Goal: Transaction & Acquisition: Purchase product/service

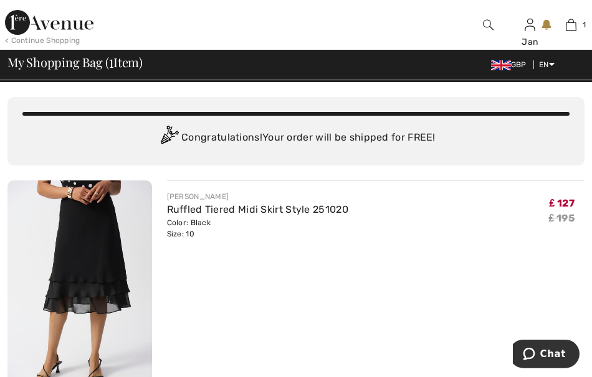
scroll to position [19, 0]
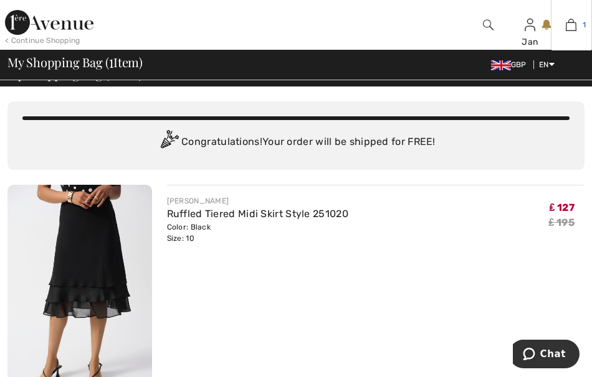
click at [572, 27] on img at bounding box center [570, 24] width 11 height 15
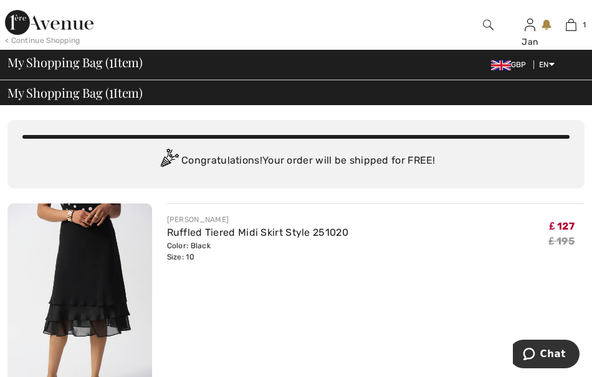
click at [129, 97] on span "My Shopping Bag ( 1 Item)" at bounding box center [74, 93] width 135 height 12
click at [496, 66] on img at bounding box center [501, 65] width 20 height 10
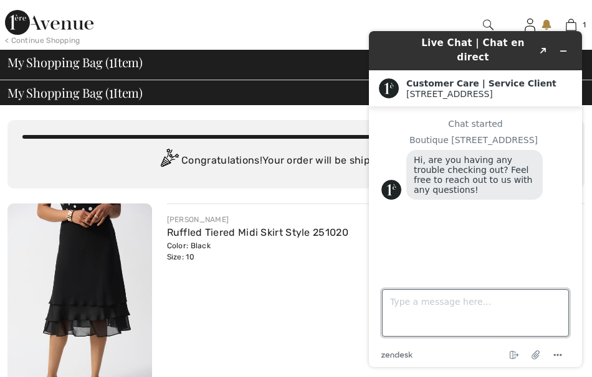
click at [405, 302] on textarea "Type a message here..." at bounding box center [475, 313] width 187 height 47
type textarea "Just want to buy please. Where do I go?"
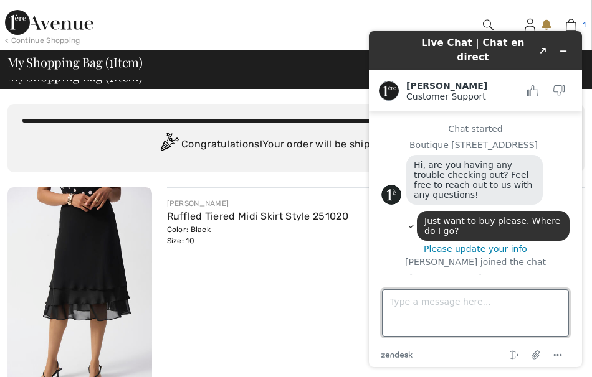
scroll to position [35, 0]
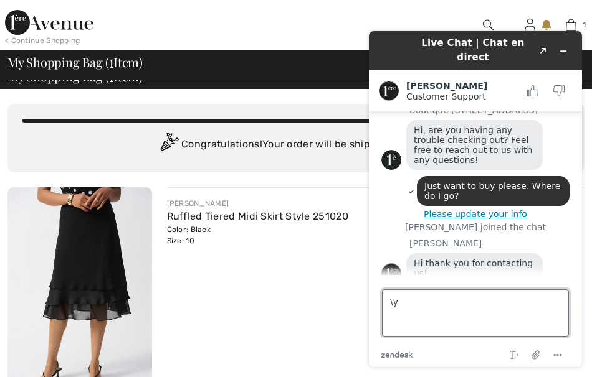
type textarea "\"
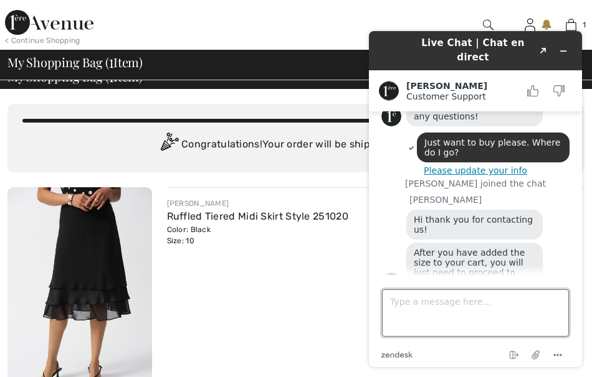
type textarea "Y"
type textarea "Where's the checkout?"
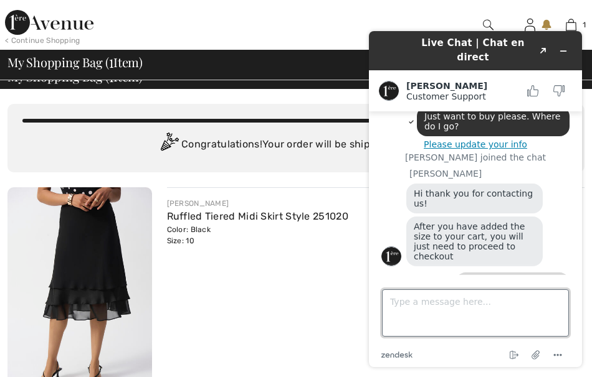
scroll to position [159, 0]
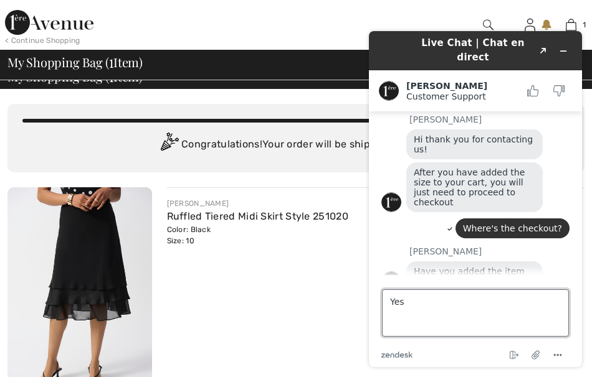
type textarea "Yes!"
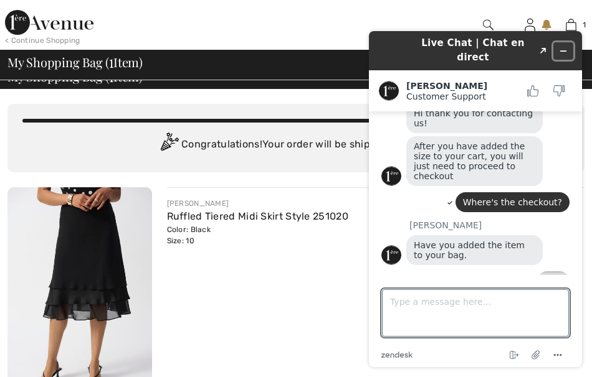
click at [562, 42] on button "Minimize widget" at bounding box center [563, 50] width 20 height 17
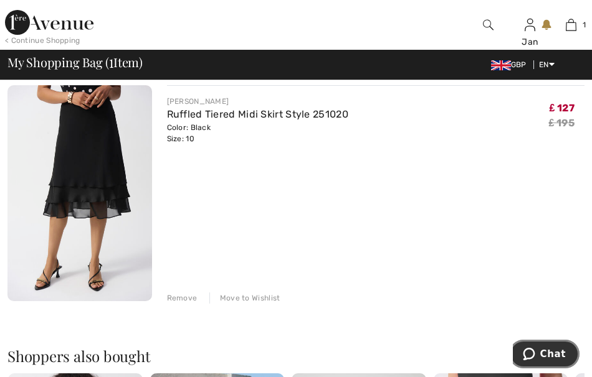
scroll to position [121, 0]
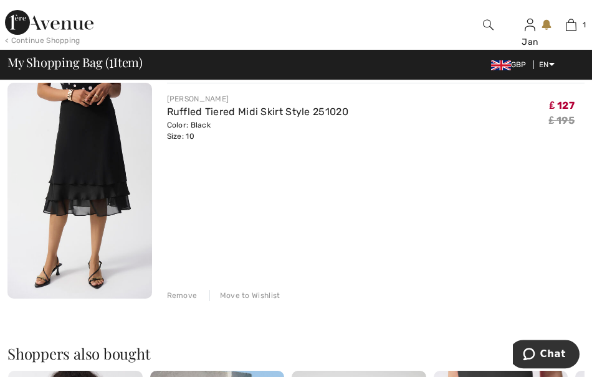
click at [81, 198] on img at bounding box center [79, 191] width 144 height 216
click at [126, 154] on img at bounding box center [79, 191] width 144 height 216
click at [192, 111] on link "Ruffled Tiered Midi Skirt Style 251020" at bounding box center [257, 112] width 181 height 12
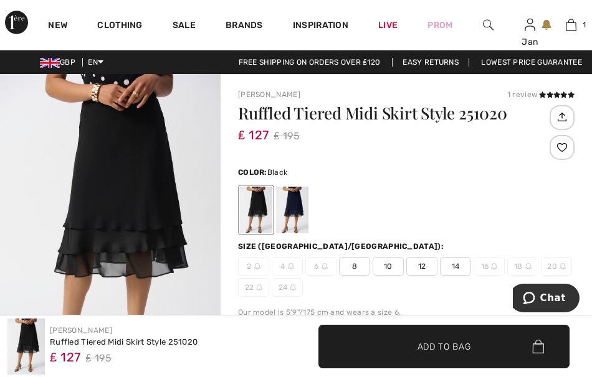
click at [396, 267] on span "10" at bounding box center [387, 266] width 31 height 19
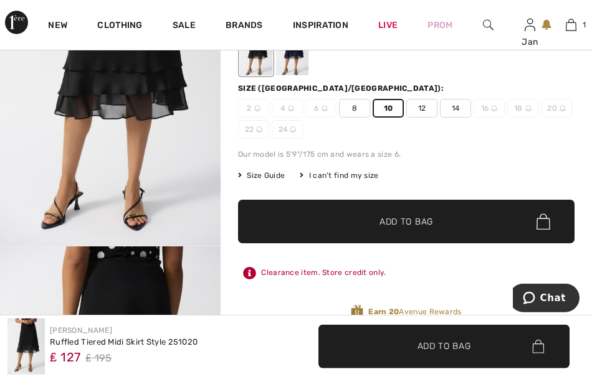
scroll to position [162, 0]
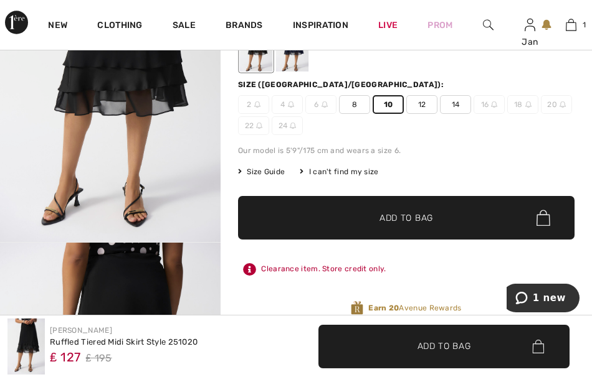
click at [392, 221] on span "Add to Bag" at bounding box center [406, 218] width 54 height 13
click at [544, 296] on span "2 new" at bounding box center [548, 297] width 33 height 11
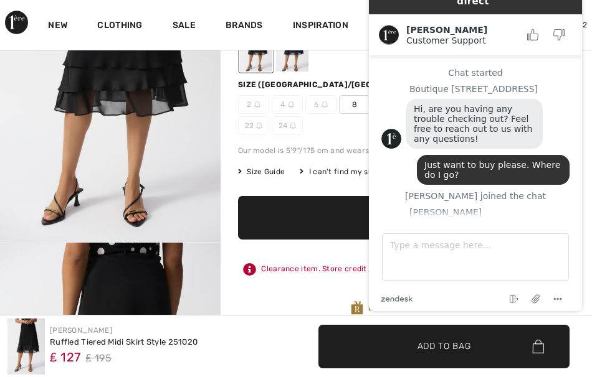
scroll to position [291, 0]
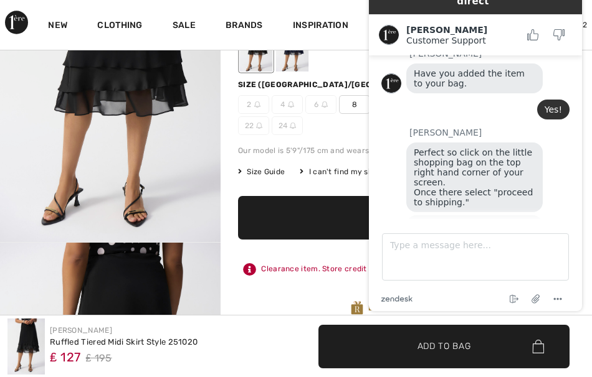
click at [342, 153] on div "Our model is 5'9"/175 cm and wears a size 6." at bounding box center [406, 150] width 336 height 11
click at [347, 34] on div "Inspiration" at bounding box center [320, 25] width 85 height 50
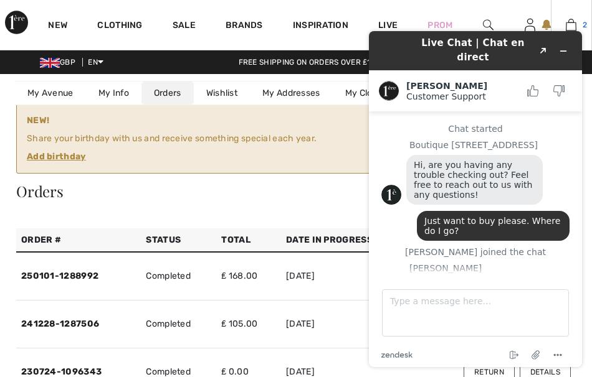
scroll to position [291, 0]
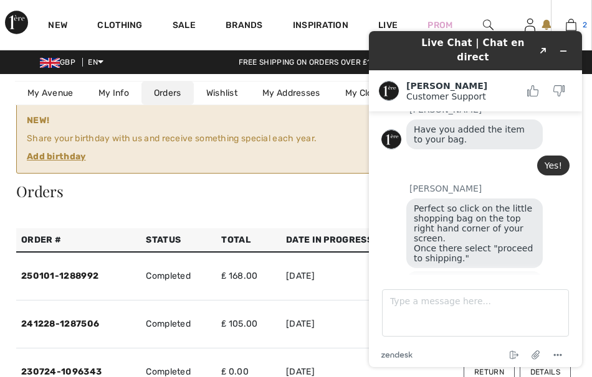
click at [567, 27] on div "Live Chat | Chat en direct Created with Sketch. Amanda Customer Support Custome…" at bounding box center [475, 199] width 233 height 356
click at [578, 28] on div "Live Chat | Chat en direct Created with Sketch. Amanda Customer Support Custome…" at bounding box center [475, 199] width 233 height 356
click at [564, 47] on icon "Minimize widget" at bounding box center [563, 51] width 9 height 9
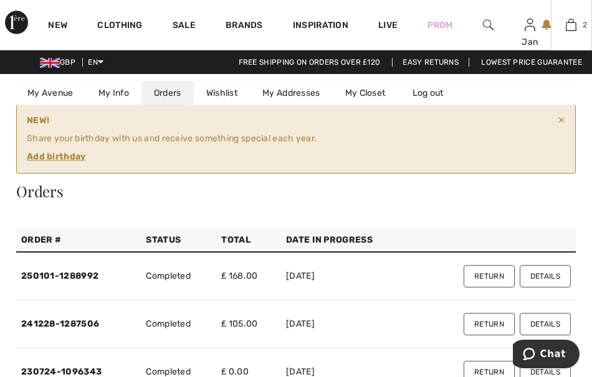
click at [577, 24] on link "2" at bounding box center [571, 24] width 40 height 15
click at [571, 24] on img at bounding box center [570, 24] width 11 height 15
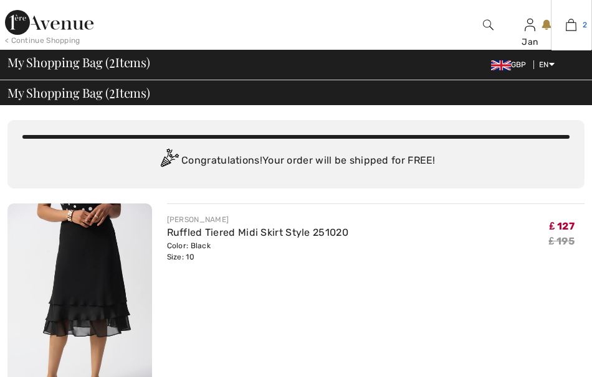
click at [571, 27] on img at bounding box center [570, 24] width 11 height 15
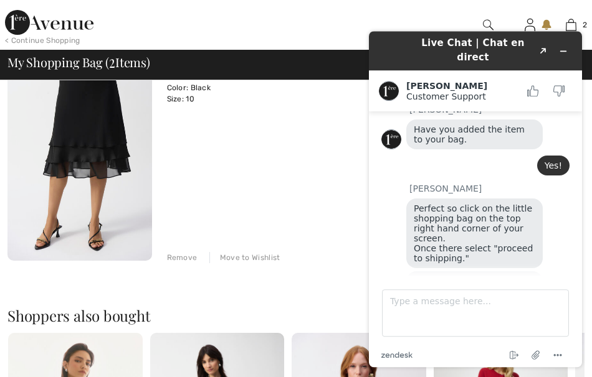
scroll to position [397, 0]
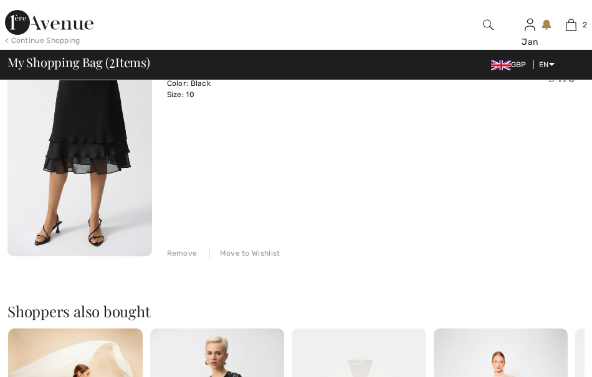
scroll to position [397, 0]
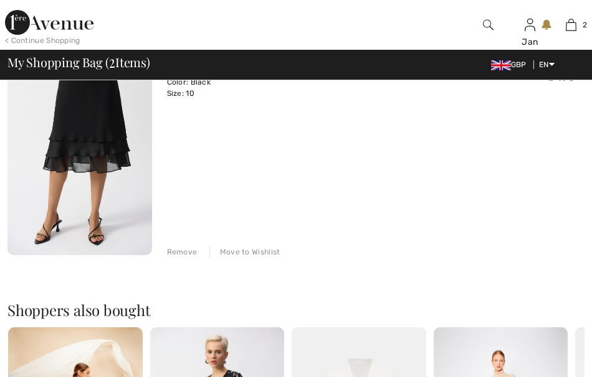
drag, startPoint x: 182, startPoint y: 253, endPoint x: 191, endPoint y: 244, distance: 13.2
click at [181, 253] on div "Remove" at bounding box center [182, 252] width 31 height 11
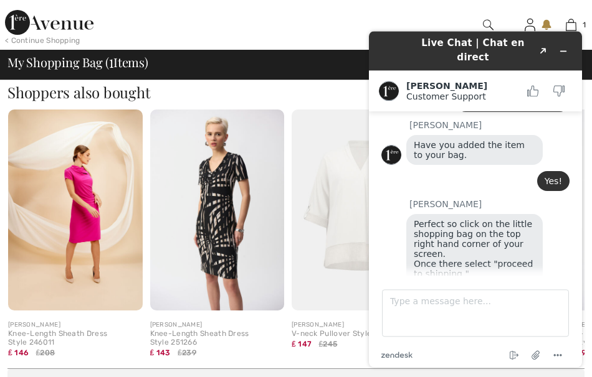
scroll to position [291, 0]
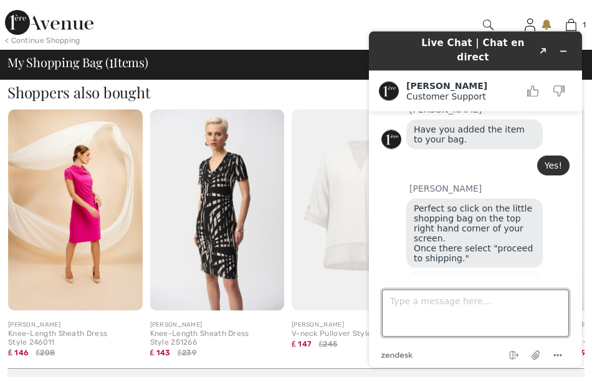
click at [411, 299] on textarea "Type a message here..." at bounding box center [475, 313] width 187 height 47
type textarea "It doesn't."
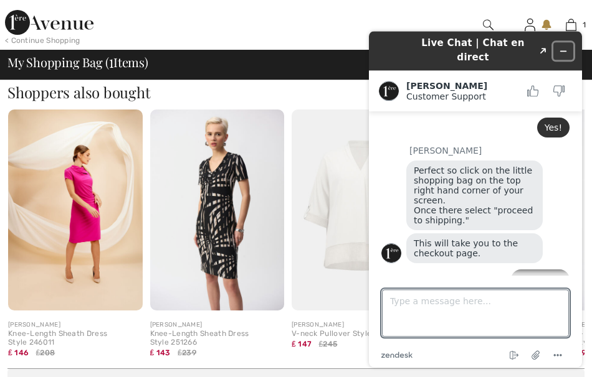
click at [559, 45] on button "Minimize widget" at bounding box center [563, 50] width 20 height 17
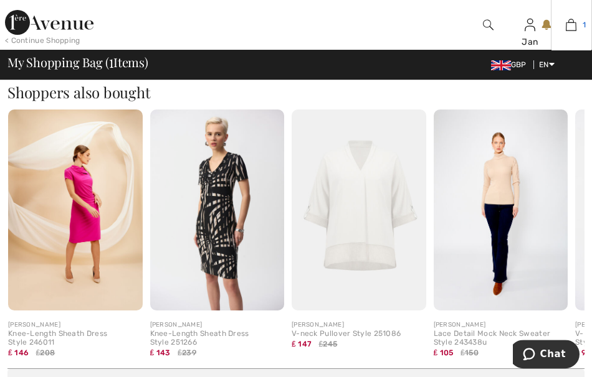
click at [571, 29] on img at bounding box center [570, 24] width 11 height 15
click at [576, 51] on div "My Shopping Bag ( 1 Items) GBP EN English Français Order Summary" at bounding box center [296, 65] width 592 height 30
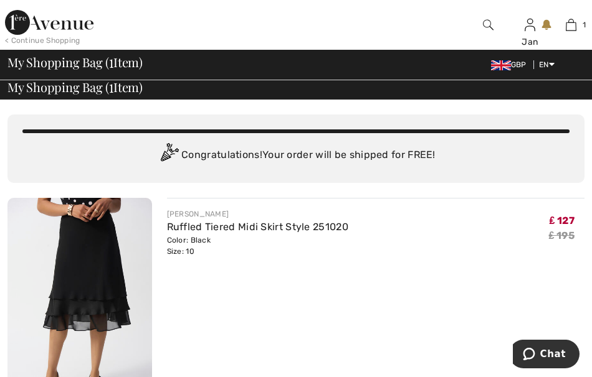
scroll to position [7, 0]
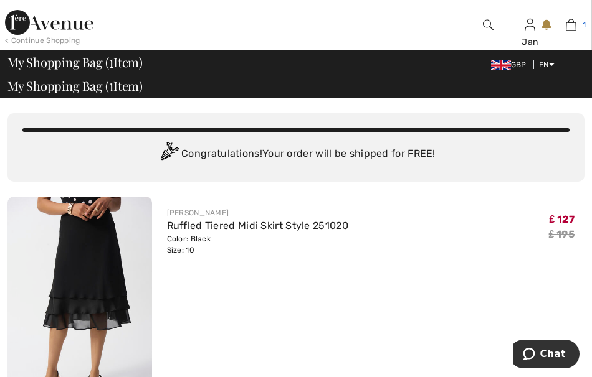
click at [569, 23] on img at bounding box center [570, 24] width 11 height 15
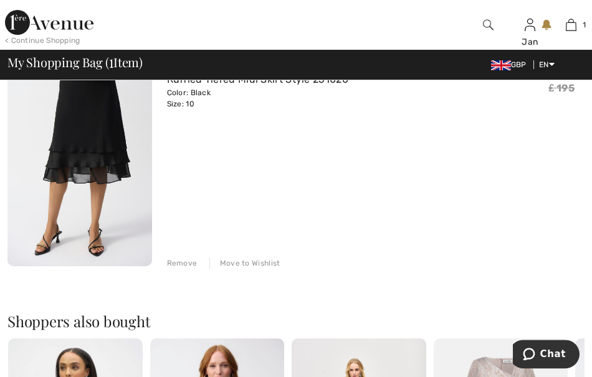
scroll to position [192, 0]
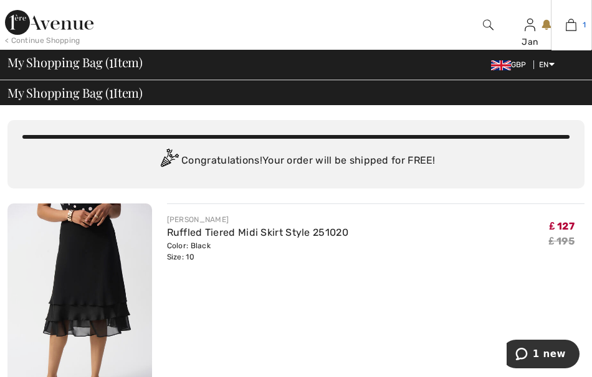
click at [572, 26] on img at bounding box center [570, 24] width 11 height 15
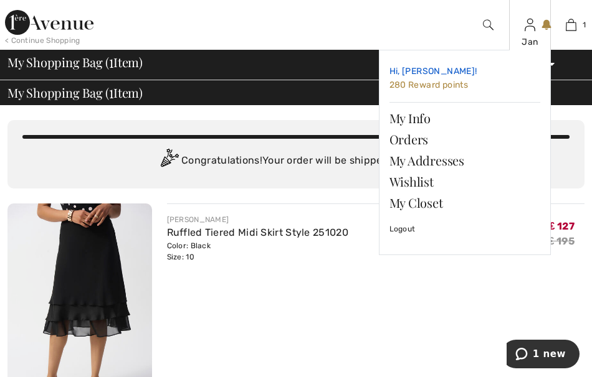
click at [430, 85] on span "280 Reward points" at bounding box center [428, 85] width 79 height 11
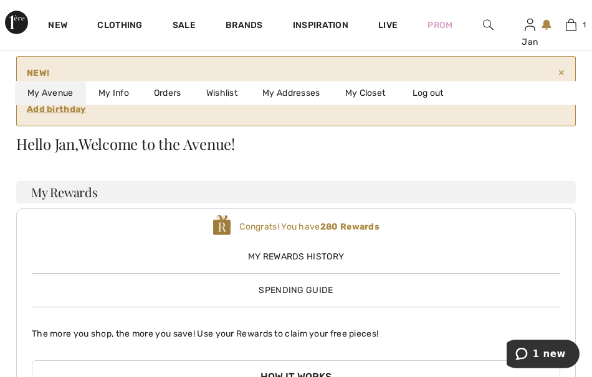
scroll to position [110, 0]
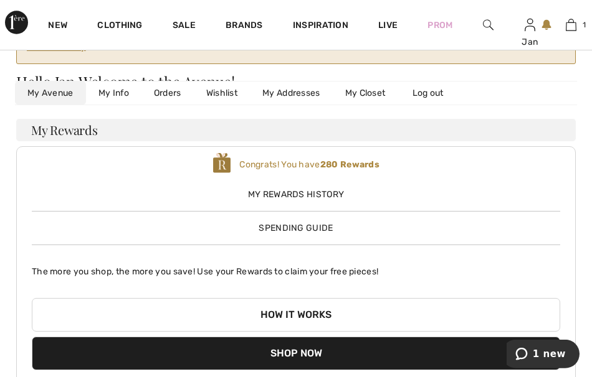
click at [298, 190] on span "My Rewards History" at bounding box center [296, 194] width 528 height 13
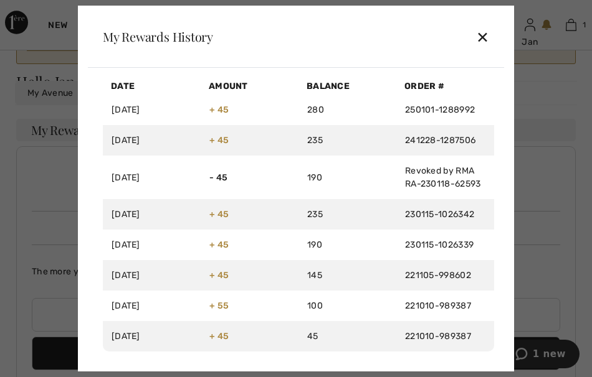
click at [482, 38] on div "✕" at bounding box center [482, 37] width 13 height 26
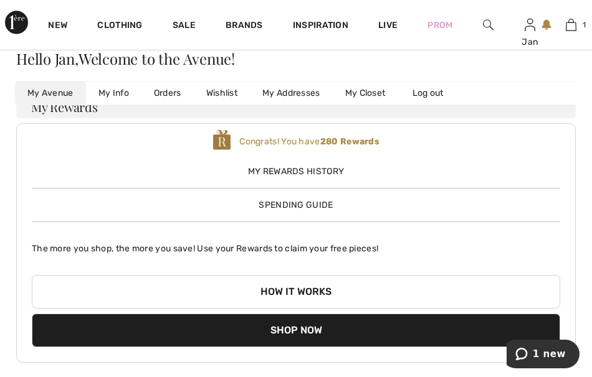
scroll to position [128, 0]
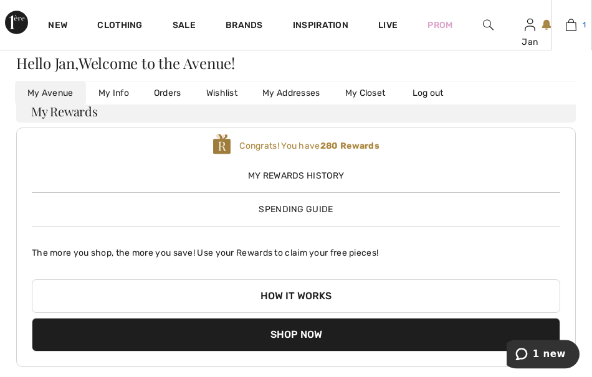
click at [571, 29] on img at bounding box center [570, 24] width 11 height 15
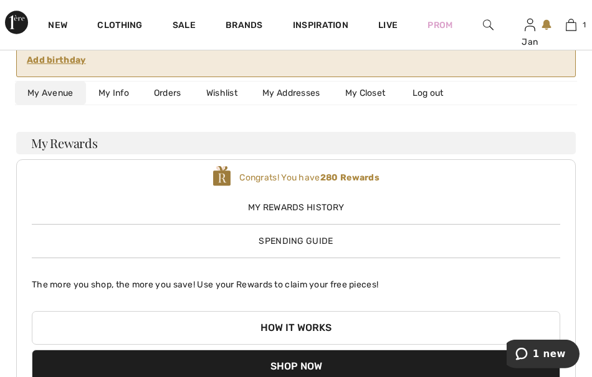
scroll to position [67, 0]
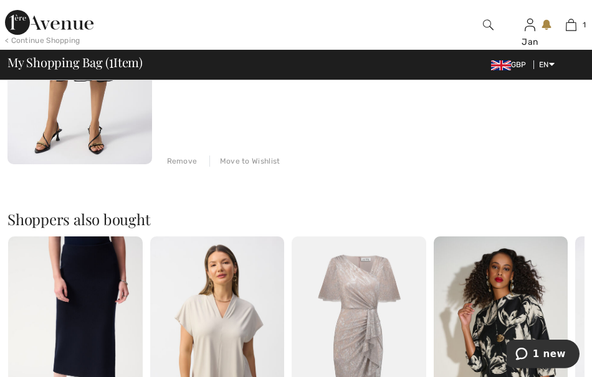
scroll to position [290, 0]
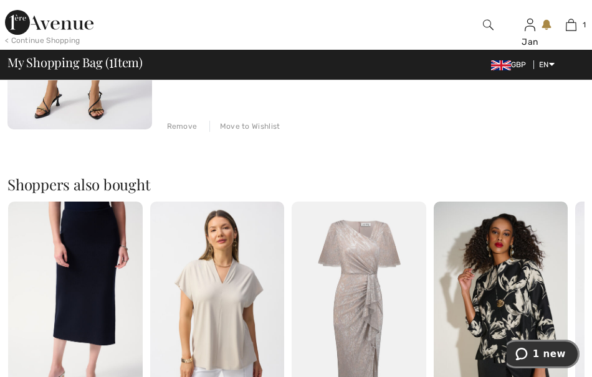
click at [527, 356] on icon "1 new" at bounding box center [521, 354] width 12 height 12
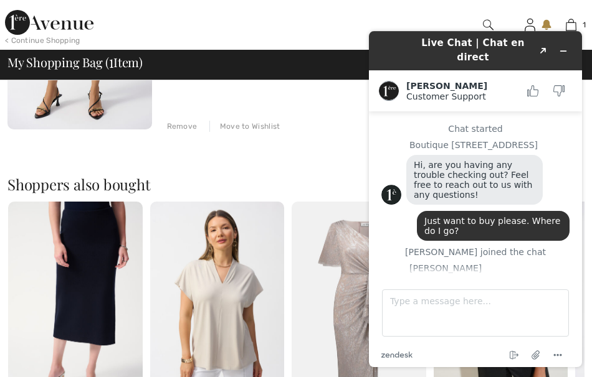
scroll to position [382, 0]
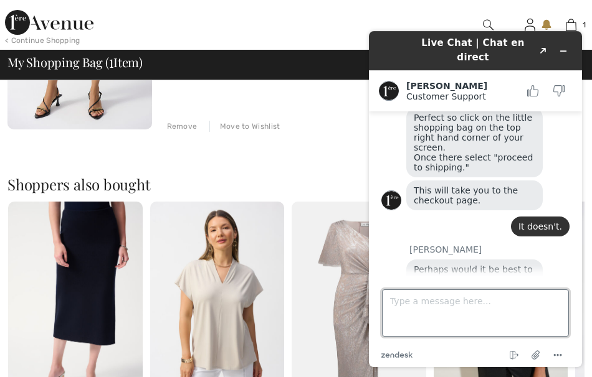
click at [397, 302] on textarea "Type a message here..." at bounding box center [475, 313] width 187 height 47
type textarea "How much is that to call you?"
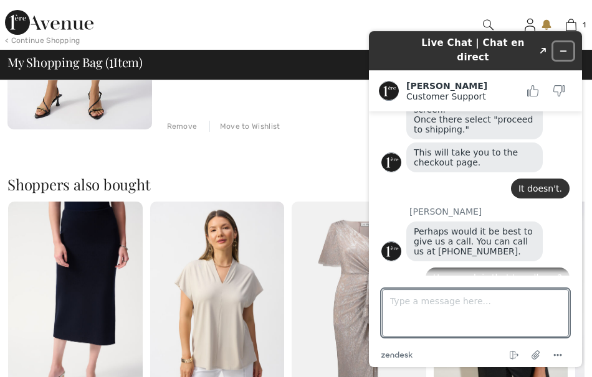
click at [559, 47] on icon "Minimize widget" at bounding box center [563, 51] width 9 height 9
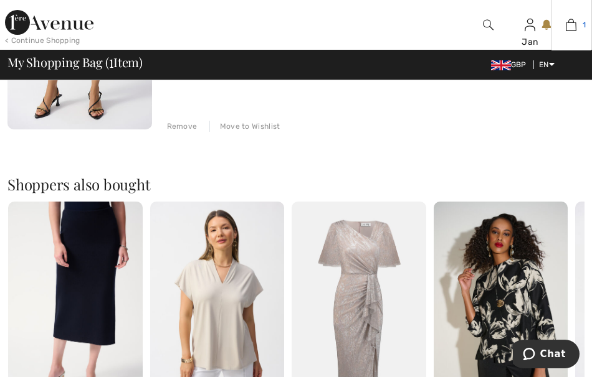
click at [569, 31] on img at bounding box center [570, 24] width 11 height 15
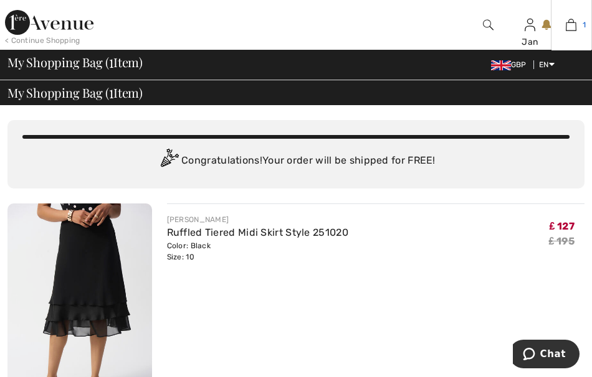
click at [566, 21] on img at bounding box center [570, 24] width 11 height 15
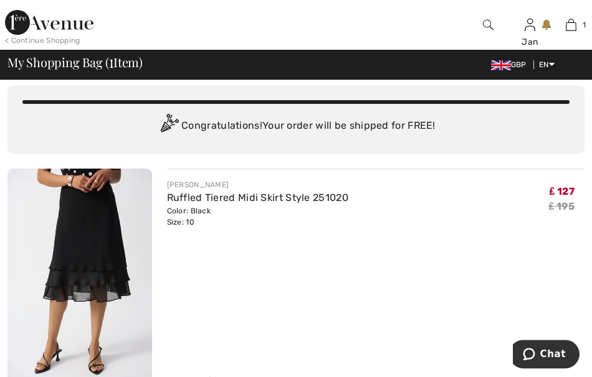
scroll to position [69, 0]
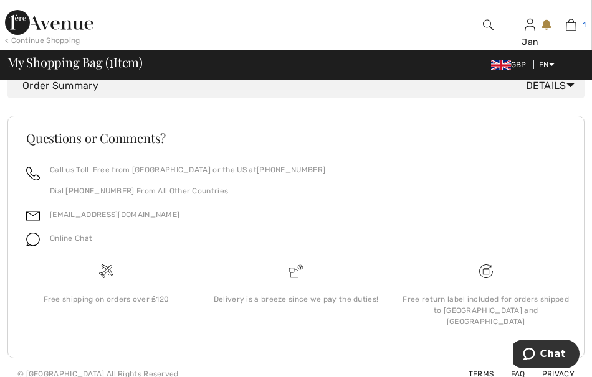
click at [577, 26] on link "1" at bounding box center [571, 24] width 40 height 15
click at [564, 45] on div "1 Added to Bag Joseph Ribkoff Ruffled Tiered Midi Skirt Style 251020 ₤ 127 ₤ 19…" at bounding box center [571, 25] width 42 height 50
click at [564, 44] on div "1 Added to Bag Joseph Ribkoff Ruffled Tiered Midi Skirt Style 251020 ₤ 127 ₤ 19…" at bounding box center [571, 25] width 42 height 50
click at [573, 28] on img at bounding box center [570, 24] width 11 height 15
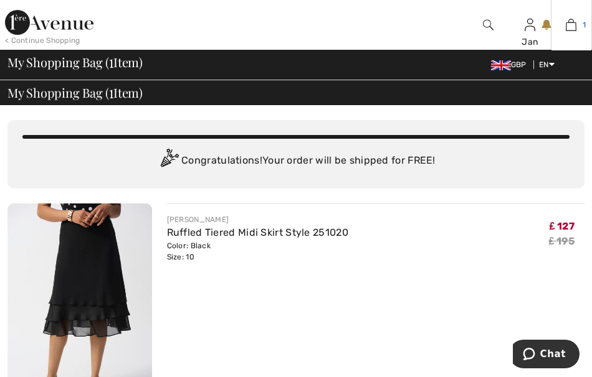
click at [569, 27] on img at bounding box center [570, 24] width 11 height 15
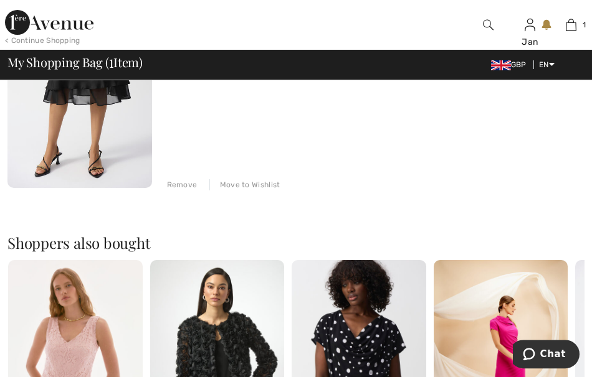
scroll to position [234, 0]
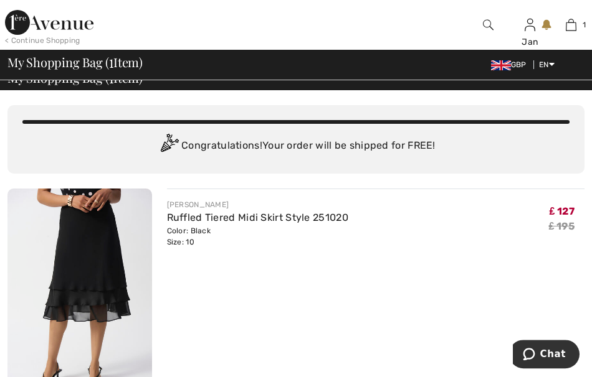
scroll to position [12, 0]
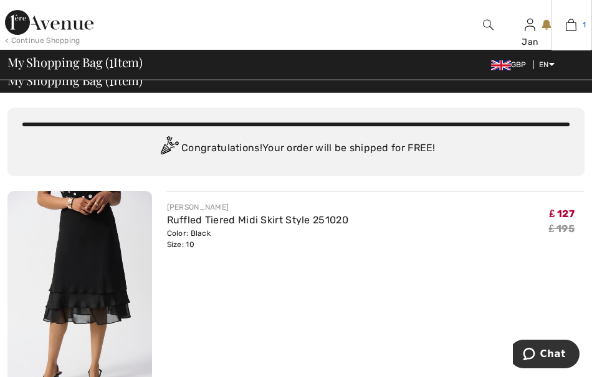
click at [567, 21] on img at bounding box center [570, 24] width 11 height 15
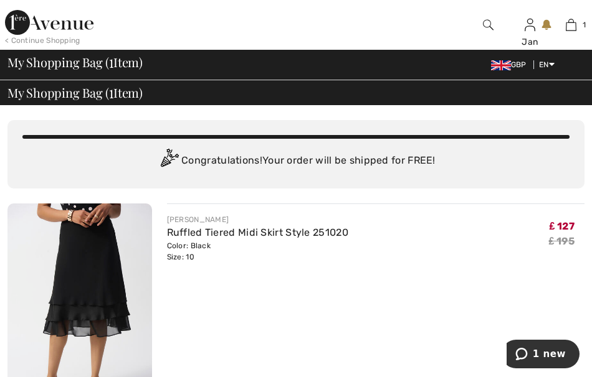
click at [488, 28] on img at bounding box center [488, 24] width 11 height 15
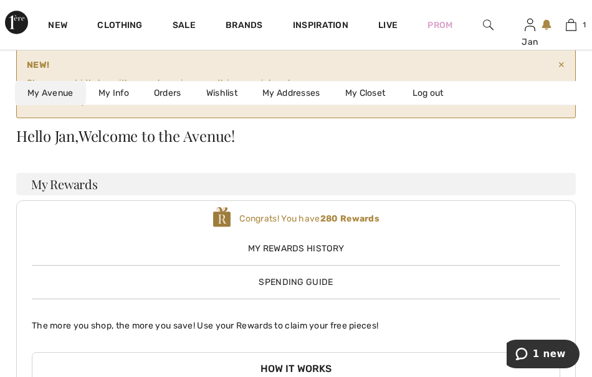
click at [293, 285] on span "Spending Guide" at bounding box center [295, 282] width 74 height 11
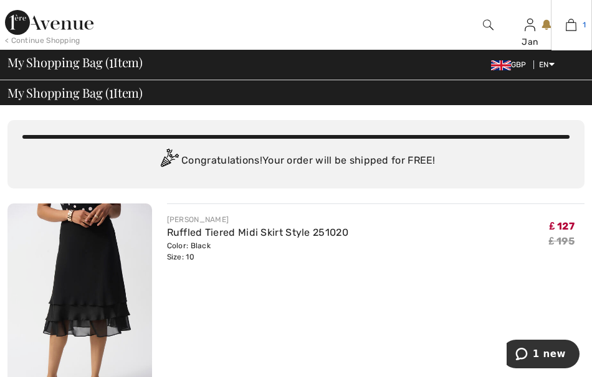
click at [574, 24] on img at bounding box center [570, 24] width 11 height 15
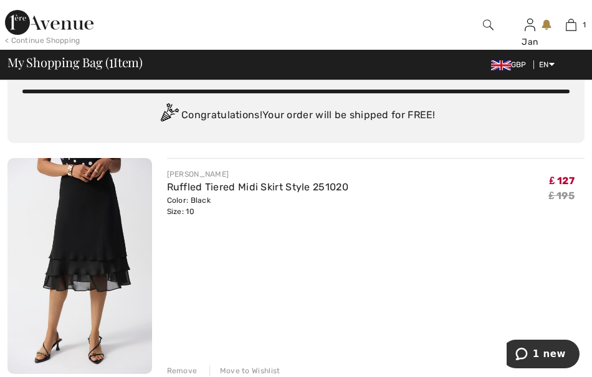
scroll to position [70, 0]
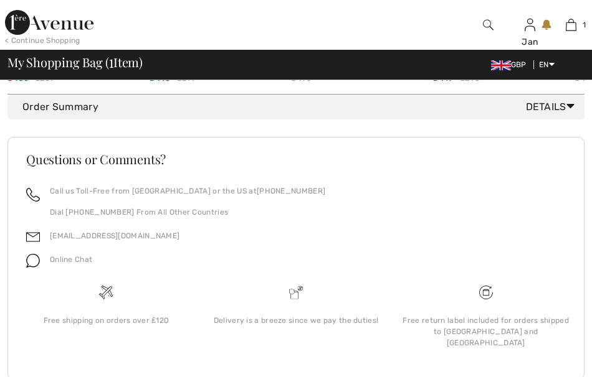
scroll to position [678, 0]
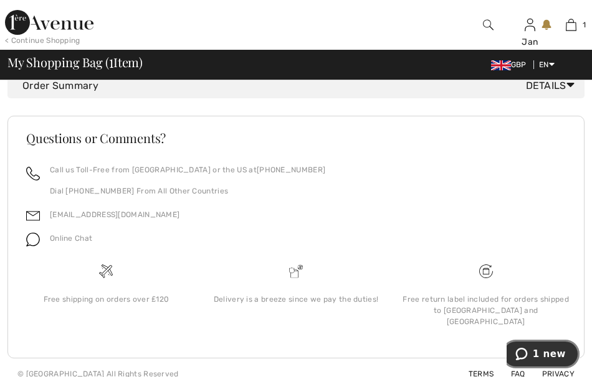
click at [527, 346] on button "1 new" at bounding box center [540, 354] width 78 height 29
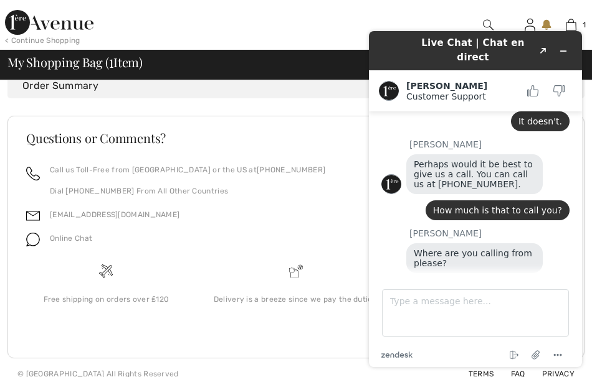
scroll to position [506, 0]
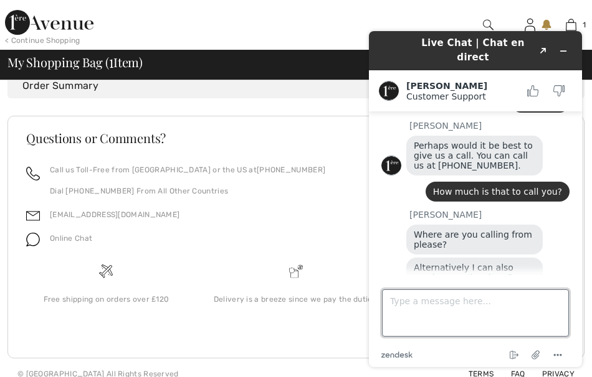
click at [412, 299] on textarea "Type a message here..." at bounding box center [475, 313] width 187 height 47
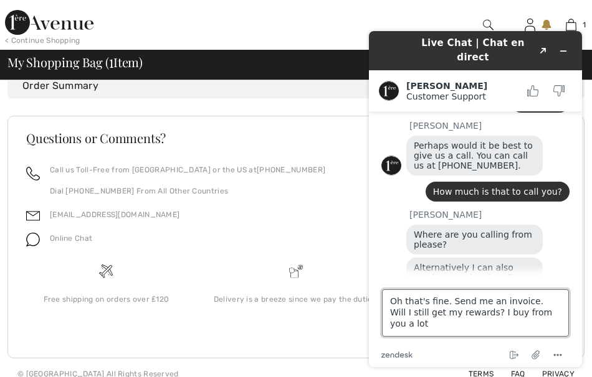
type textarea "Oh that's fine. Send me an invoice. Will I still get my rewards? I buy from you…"
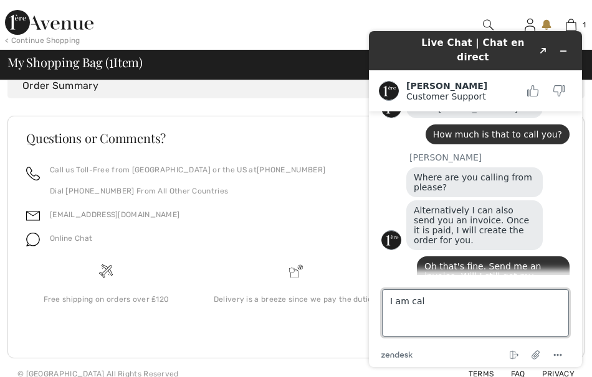
scroll to position [608, 0]
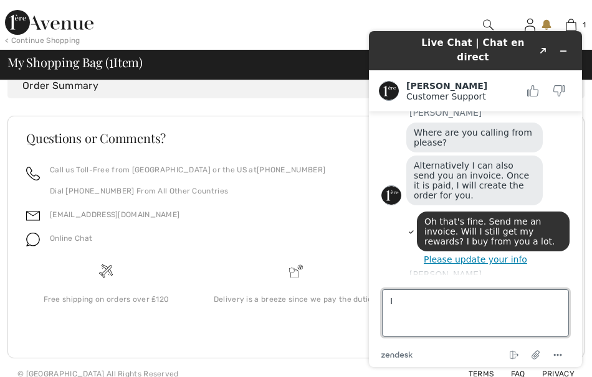
type textarea "I"
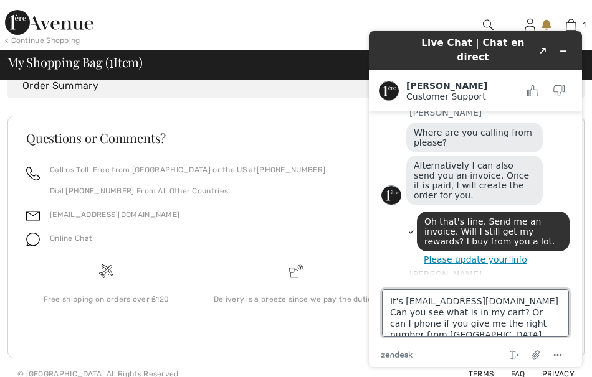
scroll to position [5, 0]
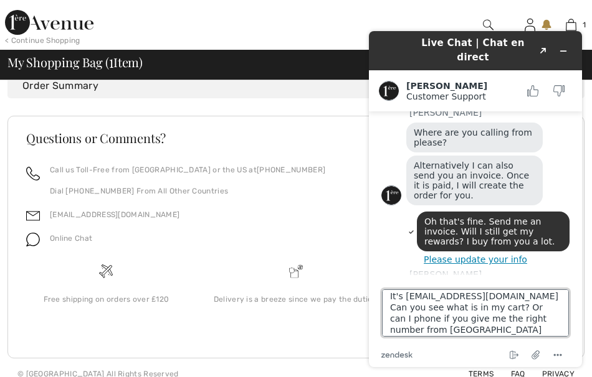
type textarea "It's [EMAIL_ADDRESS][DOMAIN_NAME] Can you see what is in my cart? Or can I phon…"
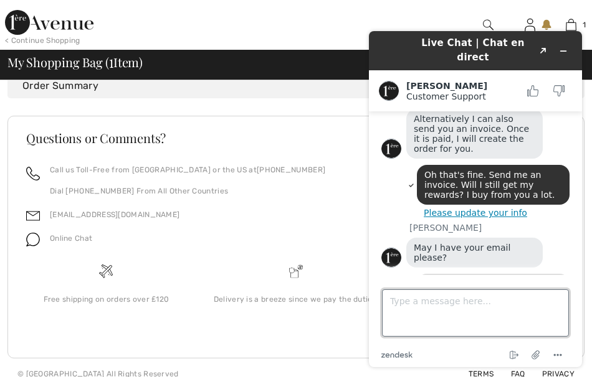
scroll to position [674, 0]
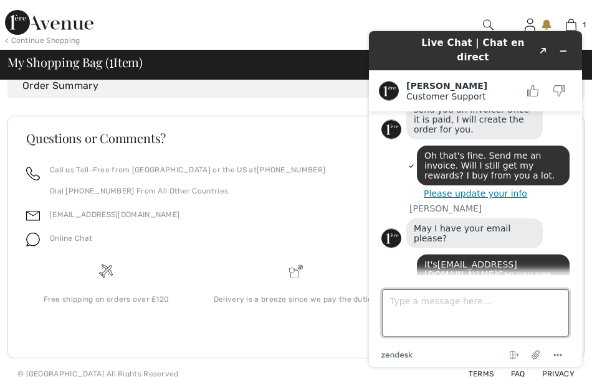
type textarea "Y"
type textarea "The number you gave me is not recognised."
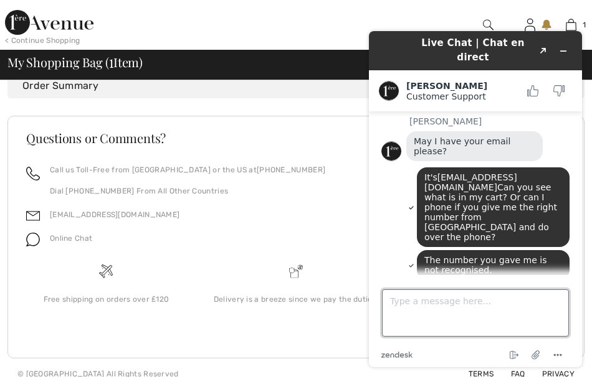
scroll to position [795, 0]
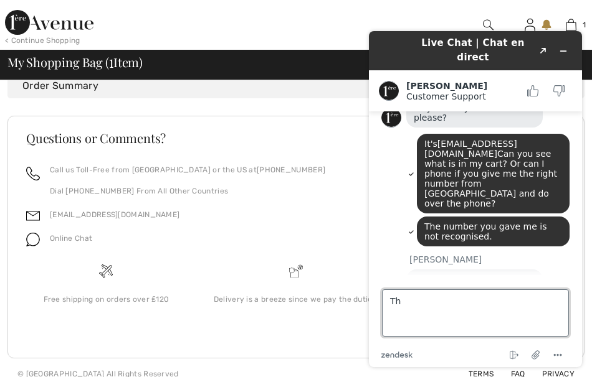
type textarea "T"
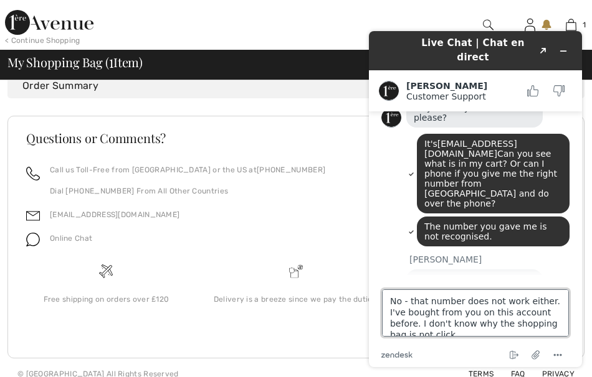
scroll to position [5, 0]
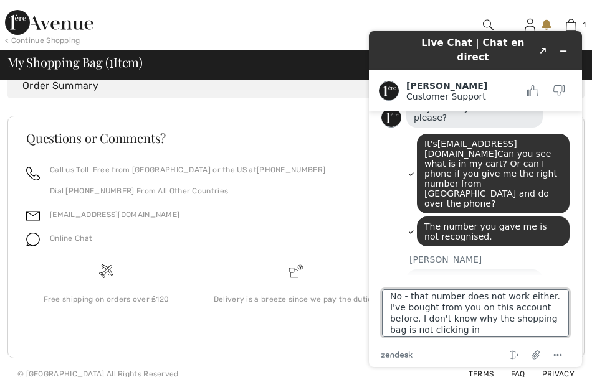
type textarea "No - that number does not work either. I've bought from you on this account bef…"
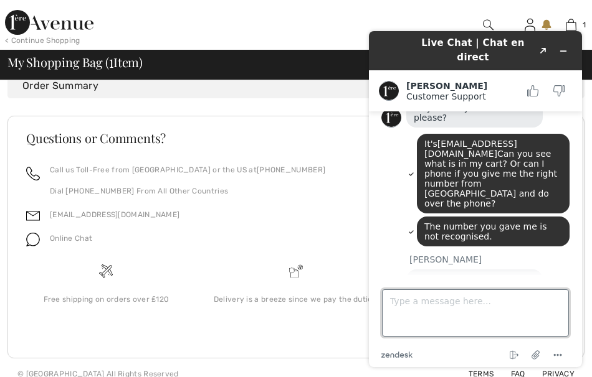
scroll to position [851, 0]
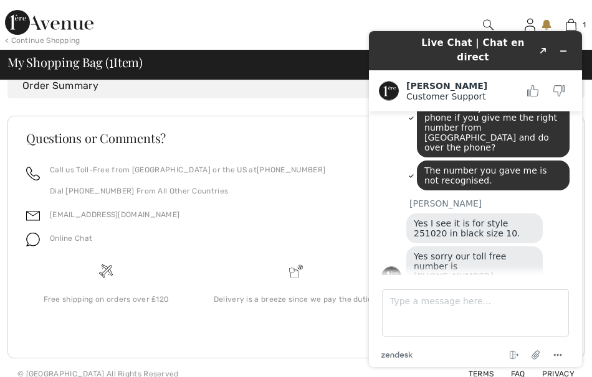
click at [577, 24] on div "Live Chat | Chat en direct Created with Sketch. Amanda Customer Support Custome…" at bounding box center [475, 199] width 233 height 356
click at [569, 44] on button "Minimize widget" at bounding box center [563, 50] width 20 height 17
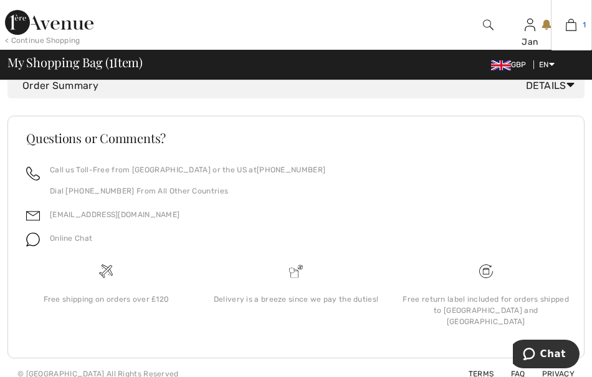
click at [569, 30] on img at bounding box center [570, 24] width 11 height 15
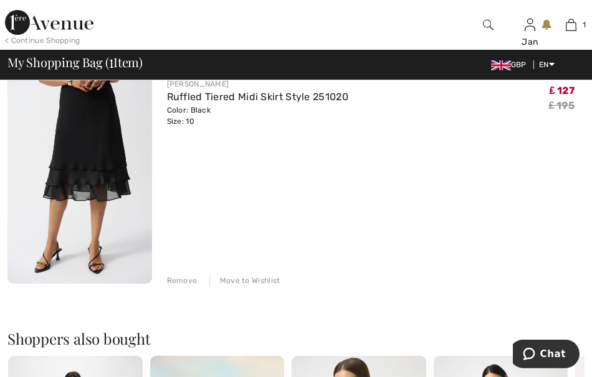
scroll to position [184, 0]
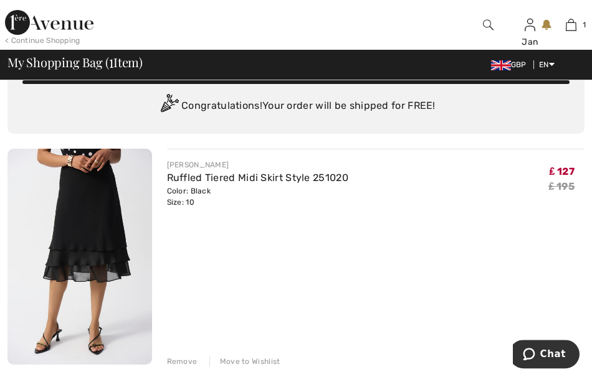
scroll to position [54, 0]
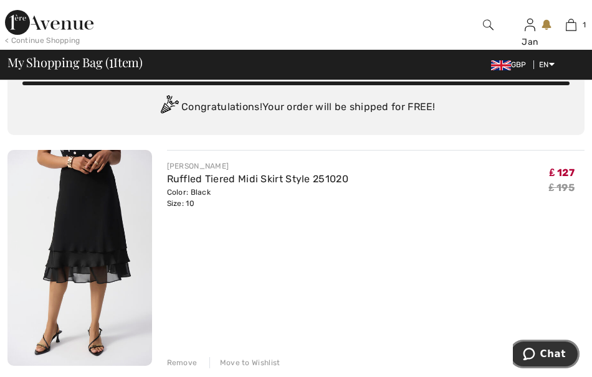
click at [534, 352] on icon "Chat" at bounding box center [528, 354] width 12 height 12
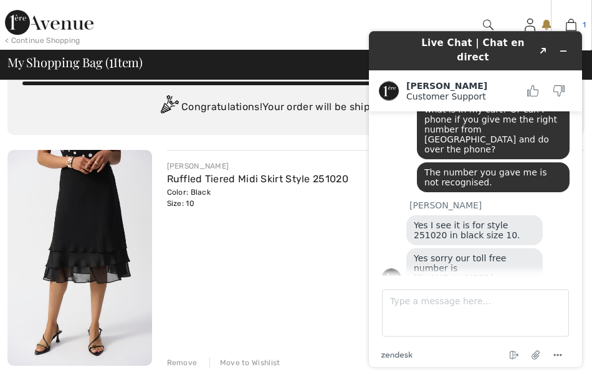
scroll to position [893, 0]
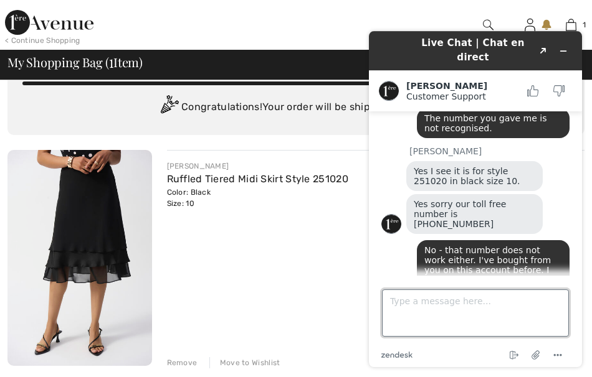
click at [402, 301] on textarea "Type a message here..." at bounding box center [475, 313] width 187 height 47
type textarea "Y"
type textarea "The skirt has come up. It is added to my bag."
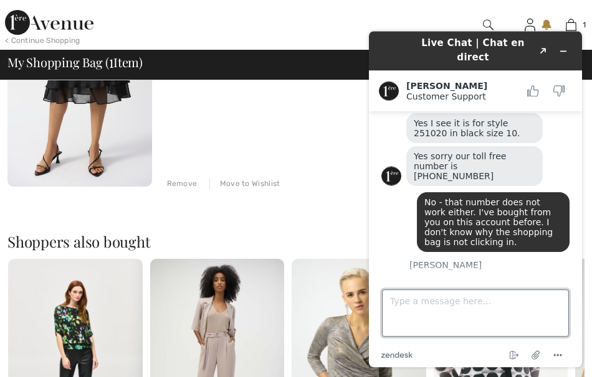
scroll to position [0, 0]
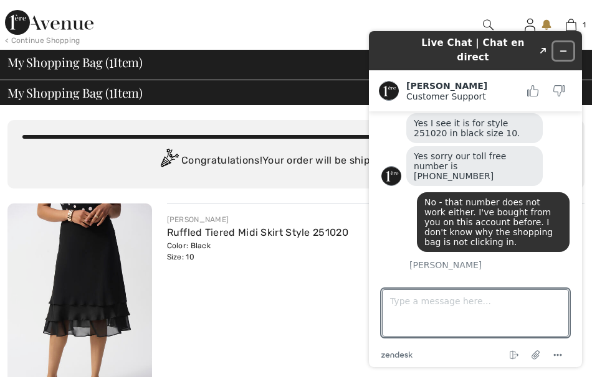
click at [569, 42] on button "Minimize widget" at bounding box center [563, 50] width 20 height 17
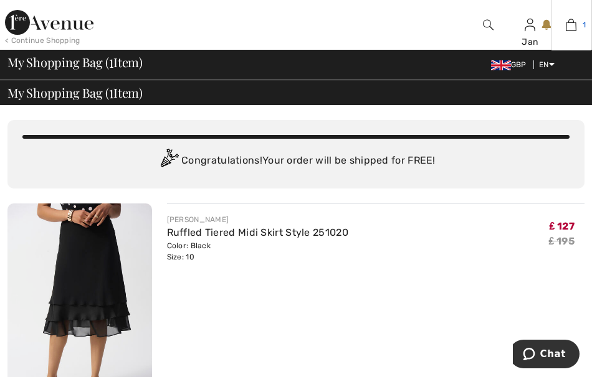
click at [574, 26] on img at bounding box center [570, 24] width 11 height 15
click at [549, 85] on link "English" at bounding box center [584, 78] width 80 height 19
click at [513, 68] on span "GBP" at bounding box center [511, 64] width 40 height 9
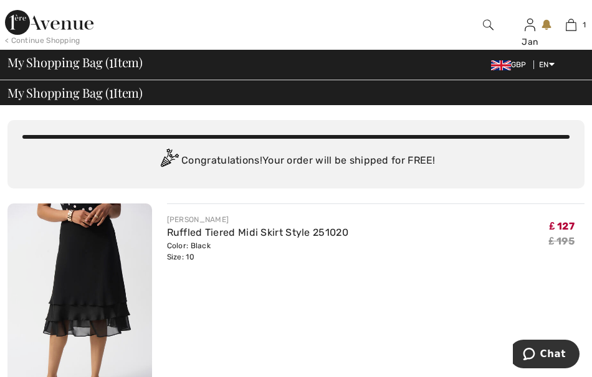
click at [496, 67] on img at bounding box center [501, 65] width 20 height 10
click at [547, 102] on link "Français" at bounding box center [583, 102] width 78 height 19
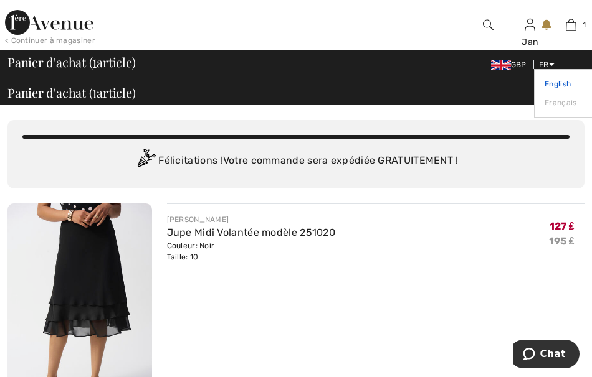
click at [551, 83] on link "English" at bounding box center [583, 84] width 78 height 19
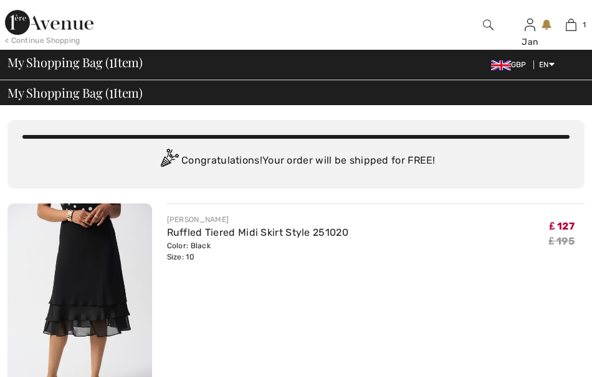
click at [506, 65] on img at bounding box center [501, 65] width 20 height 10
click at [574, 29] on img at bounding box center [570, 24] width 11 height 15
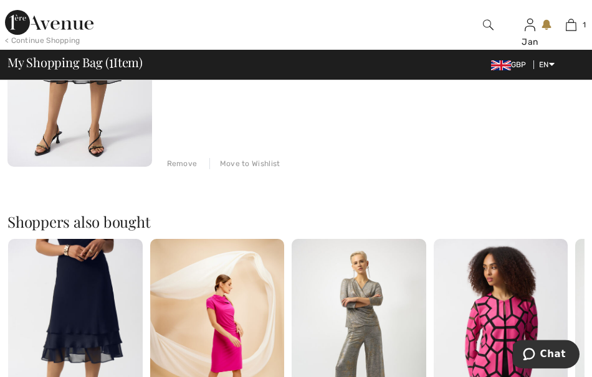
scroll to position [330, 0]
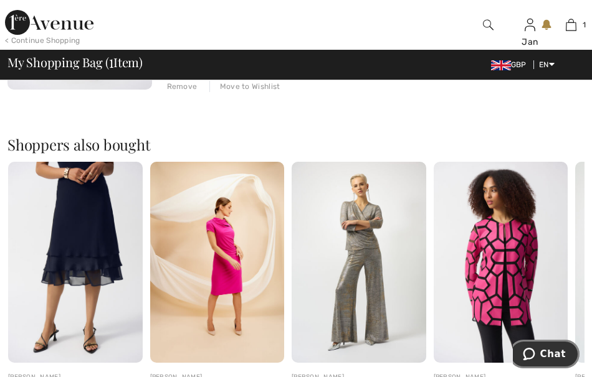
click at [546, 355] on span "Chat" at bounding box center [553, 354] width 26 height 11
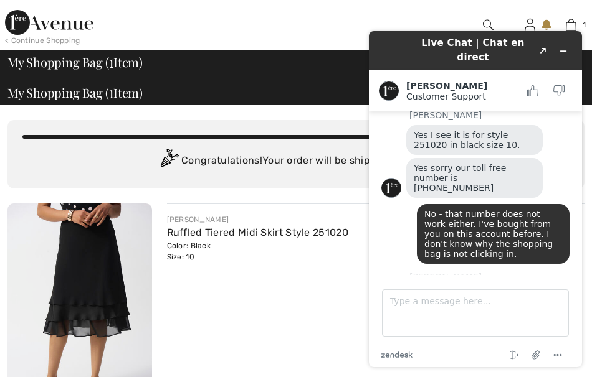
scroll to position [974, 0]
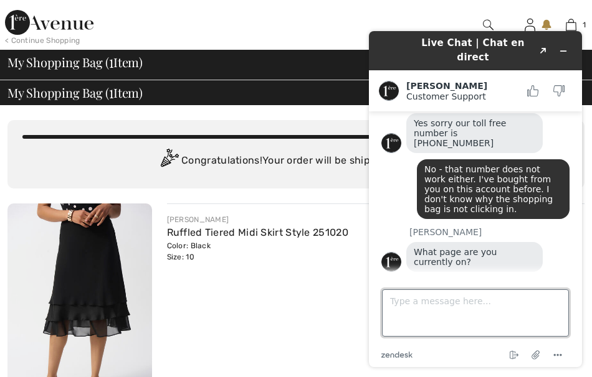
click at [402, 295] on textarea "Type a message here..." at bounding box center [475, 313] width 187 height 47
type textarea "But the shopping bag at the top does not click in."
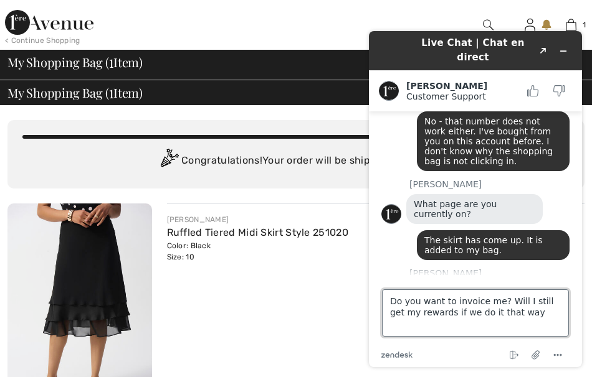
type textarea "Do you want to invoice me? Will I still get my rewards if we do it that way?"
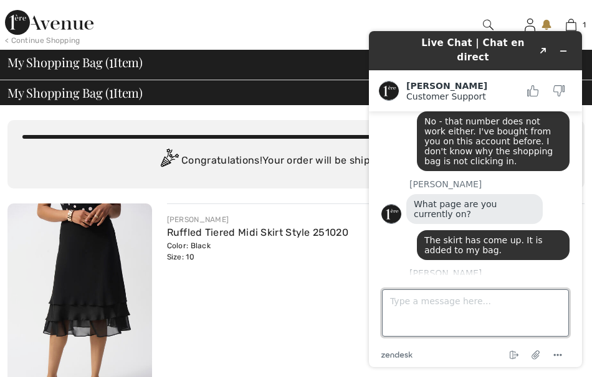
scroll to position [1065, 0]
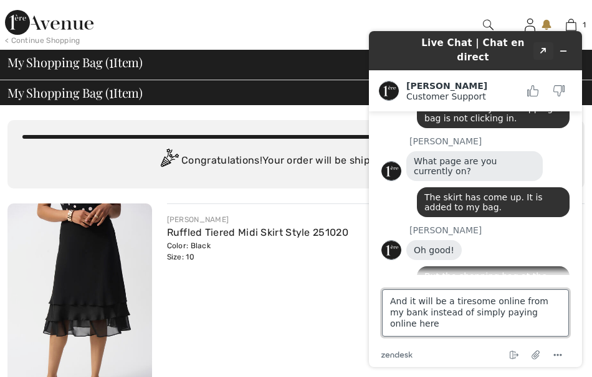
type textarea "And it will be a tiresome online from my bank instead of simply paying online h…"
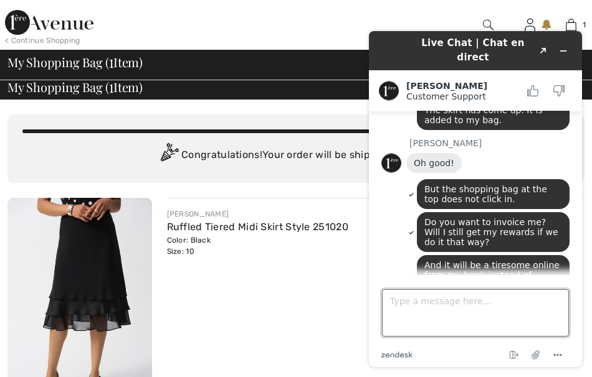
scroll to position [0, 0]
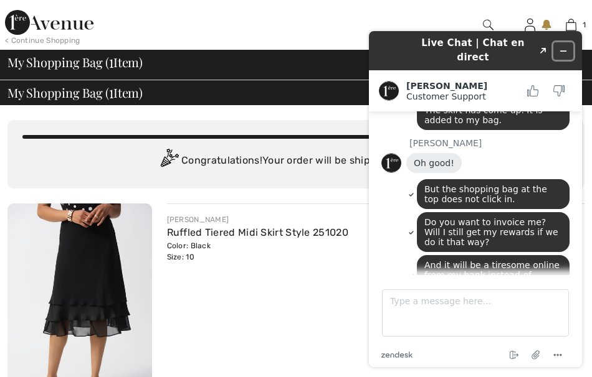
click at [570, 42] on button "Minimize widget" at bounding box center [563, 50] width 20 height 17
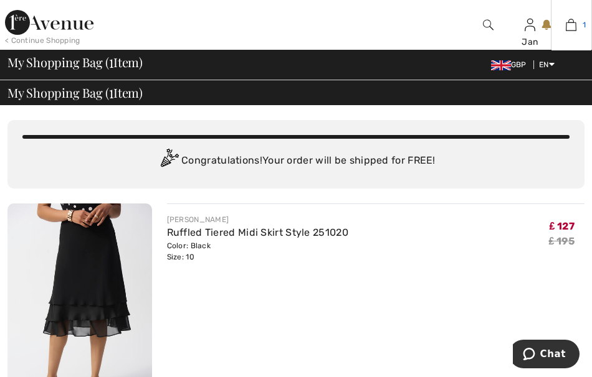
click at [575, 27] on img at bounding box center [570, 24] width 11 height 15
click at [566, 49] on div "1 Added to Bag Joseph Ribkoff Ruffled Tiered Midi Skirt Style 251020 ₤ 127 ₤ 19…" at bounding box center [571, 25] width 42 height 50
click at [573, 26] on img at bounding box center [570, 24] width 11 height 15
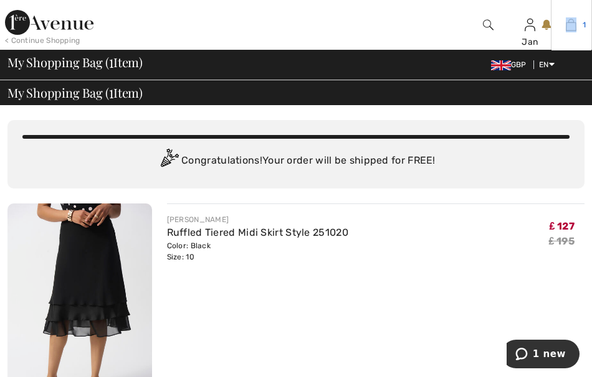
click at [572, 28] on img at bounding box center [570, 24] width 11 height 15
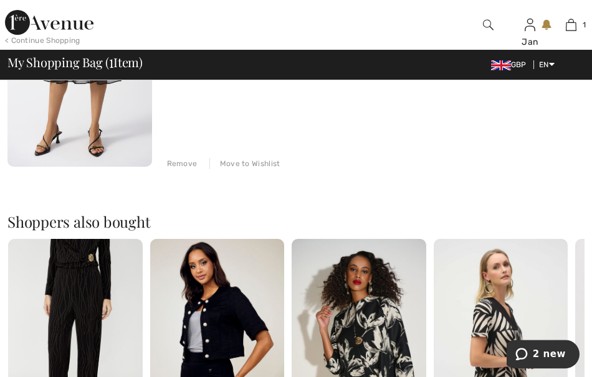
scroll to position [259, 0]
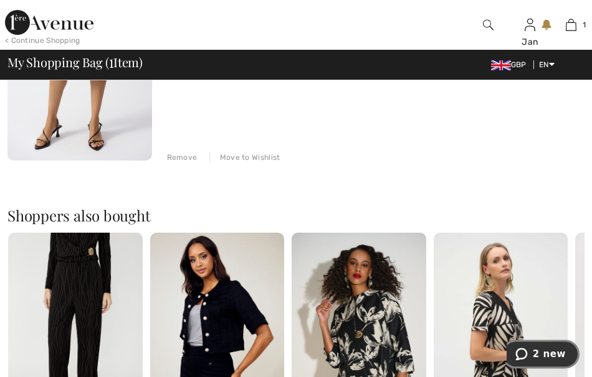
click at [527, 351] on icon "2 new" at bounding box center [521, 354] width 12 height 12
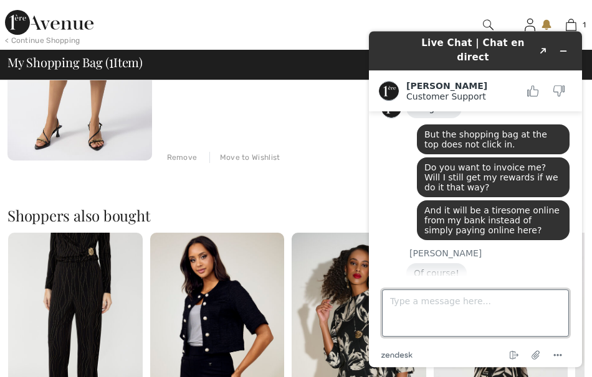
click at [402, 303] on textarea "Type a message here..." at bounding box center [475, 313] width 187 height 47
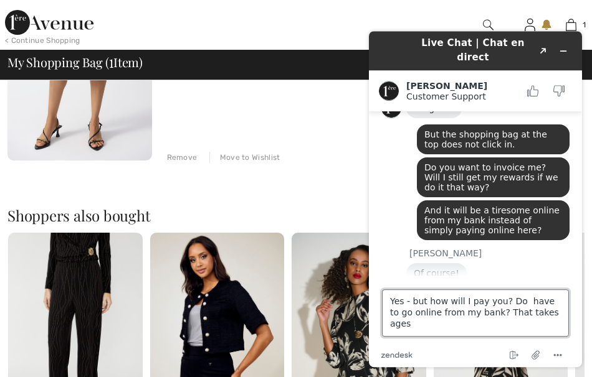
type textarea "Yes - but how will I pay you? Do have to go online from my bank? That takes age…"
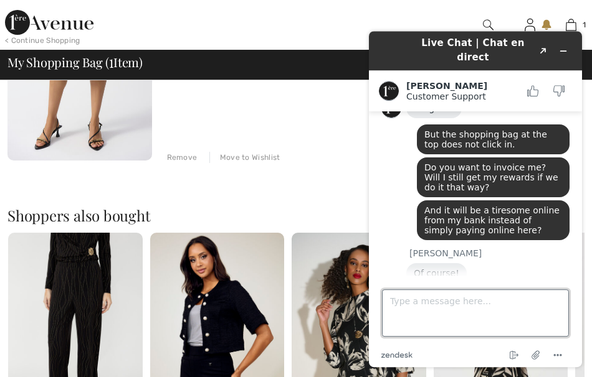
scroll to position [1264, 0]
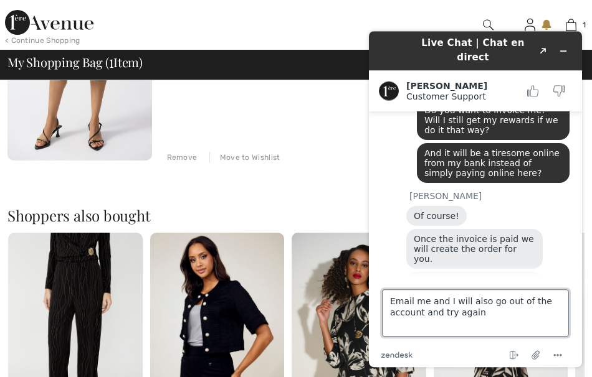
type textarea "Email me and I will also go out of the account and try again."
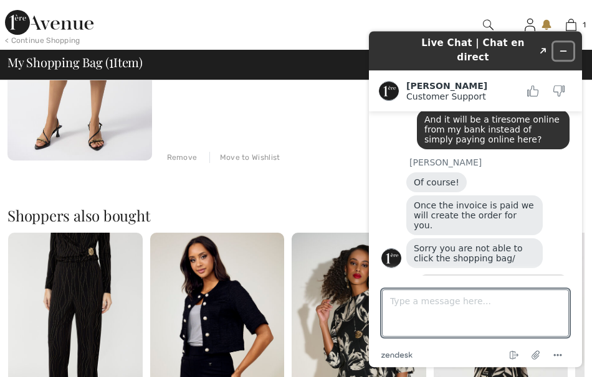
click at [569, 45] on button "Minimize widget" at bounding box center [563, 50] width 20 height 17
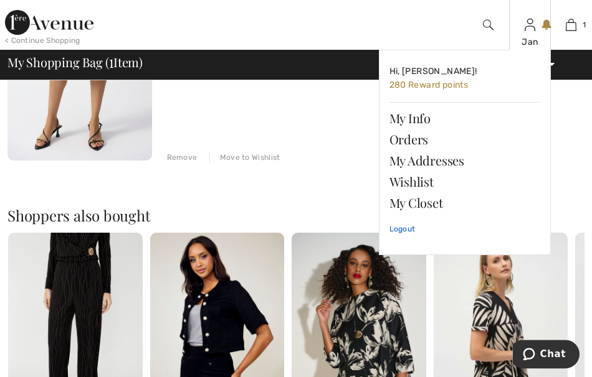
click at [403, 228] on link "Logout" at bounding box center [464, 229] width 151 height 31
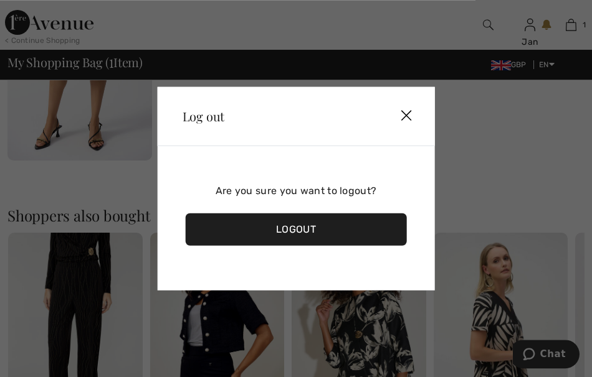
click at [284, 234] on div "Logout" at bounding box center [296, 230] width 221 height 32
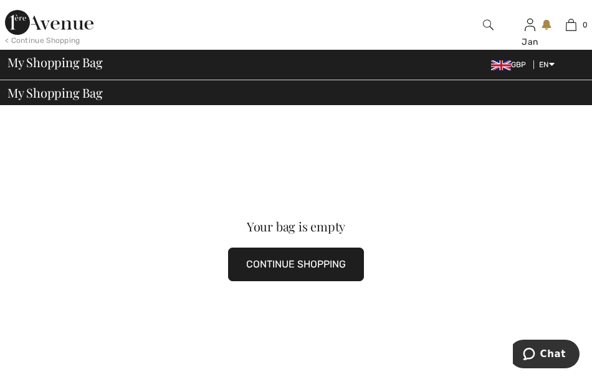
click at [331, 273] on button "CONTINUE SHOPPING" at bounding box center [296, 265] width 136 height 34
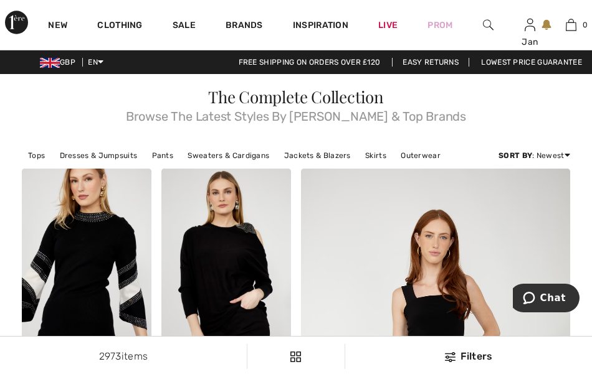
click at [486, 26] on img at bounding box center [488, 24] width 11 height 15
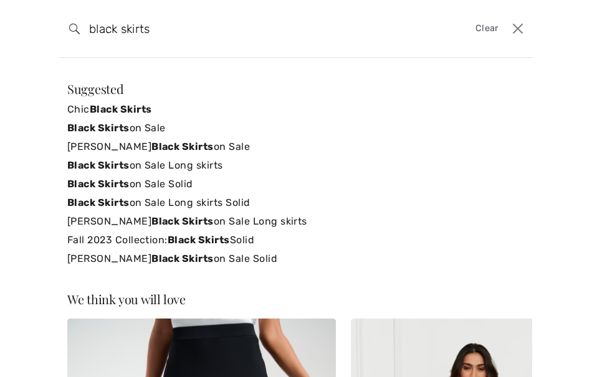
type input "black skirts"
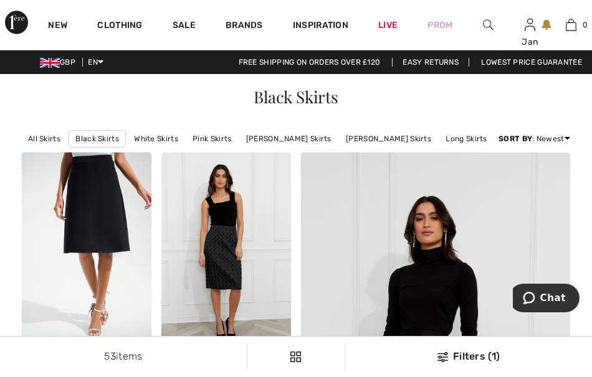
click at [491, 25] on img at bounding box center [488, 24] width 11 height 15
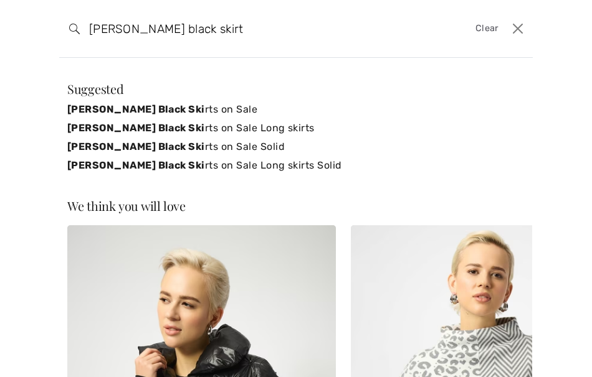
type input "[PERSON_NAME] black skirts"
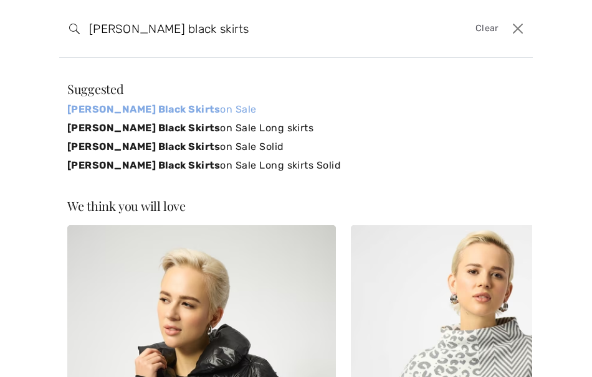
click at [151, 105] on strong "[PERSON_NAME] Black Skirts" at bounding box center [143, 109] width 153 height 12
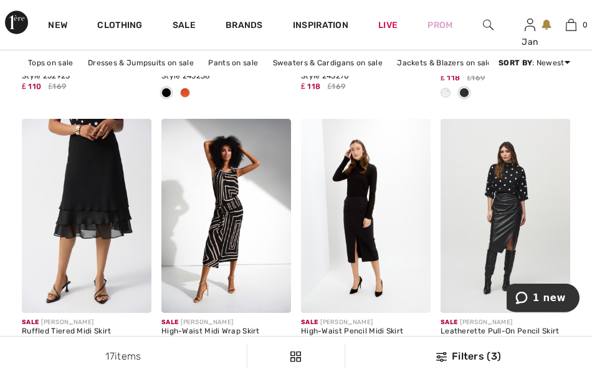
scroll to position [840, 0]
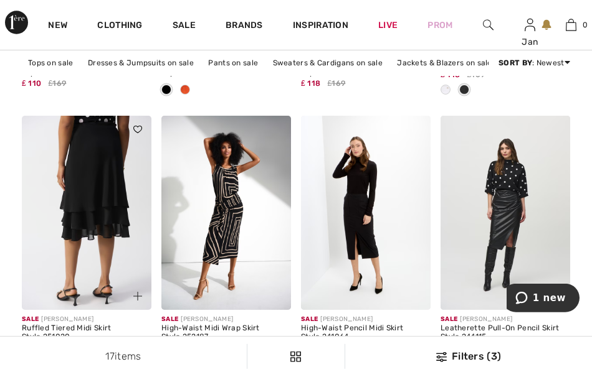
click at [90, 247] on img at bounding box center [87, 213] width 130 height 194
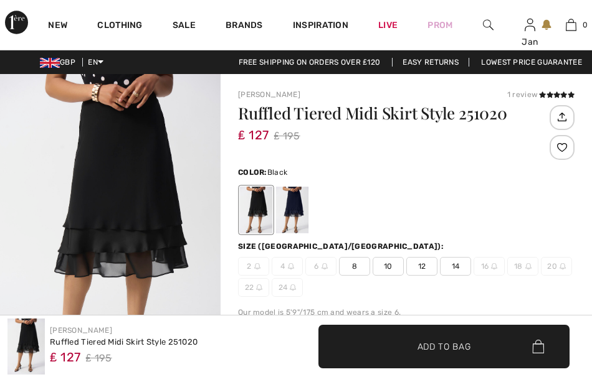
click at [394, 270] on span "10" at bounding box center [387, 266] width 31 height 19
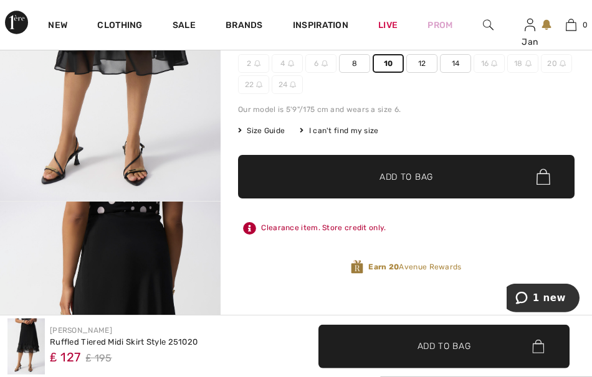
scroll to position [234, 0]
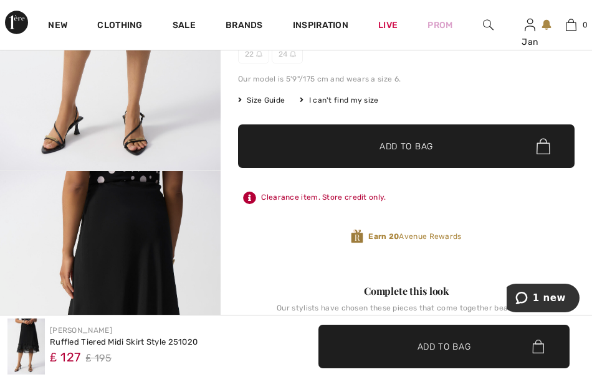
click at [430, 154] on span "✔ Added to Bag Add to Bag" at bounding box center [406, 147] width 336 height 44
click at [572, 25] on img at bounding box center [570, 24] width 11 height 15
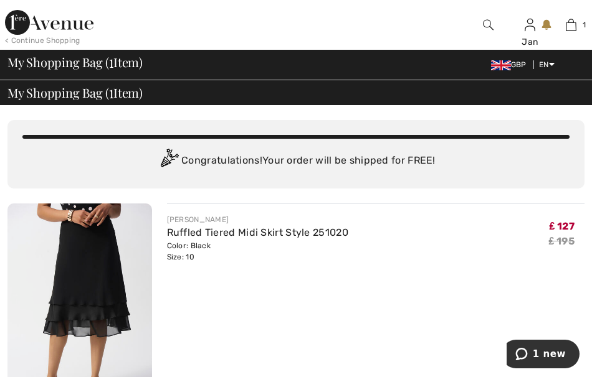
click at [574, 26] on img at bounding box center [570, 24] width 11 height 15
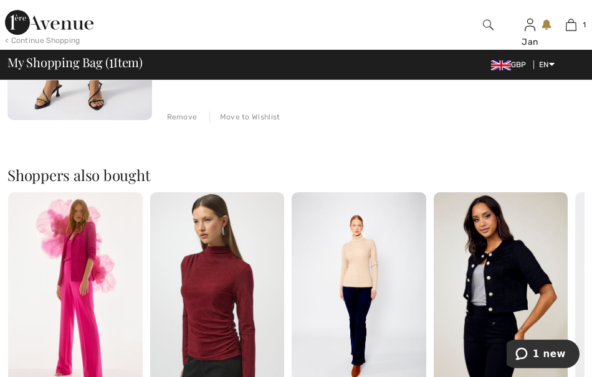
scroll to position [310, 0]
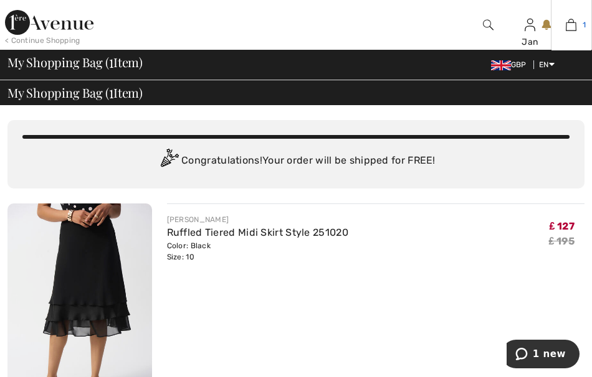
click at [569, 19] on img at bounding box center [570, 24] width 11 height 15
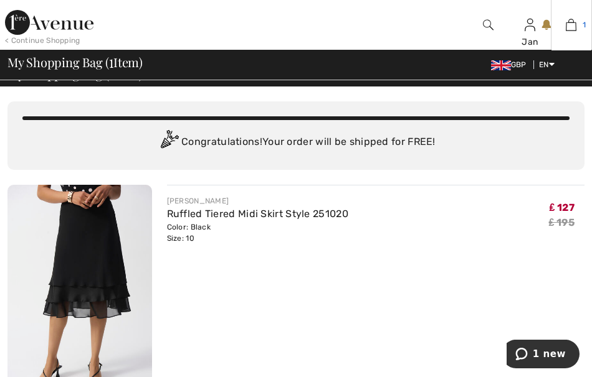
click at [573, 27] on img at bounding box center [570, 24] width 11 height 15
click at [567, 50] on div at bounding box center [571, 49] width 40 height 1
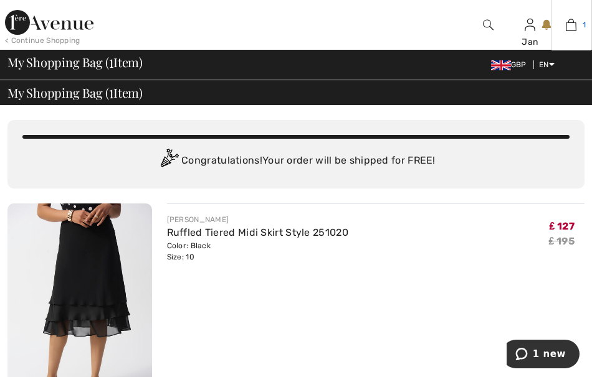
click at [571, 28] on img at bounding box center [570, 24] width 11 height 15
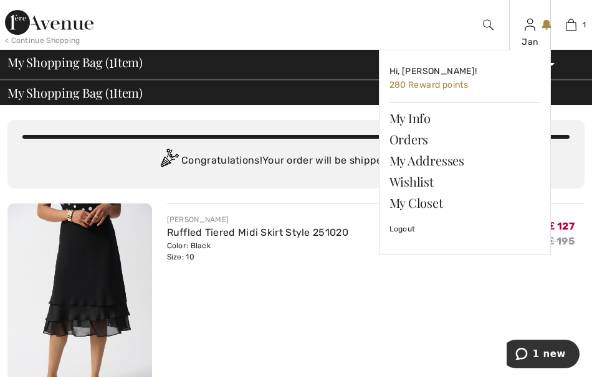
click at [535, 29] on link at bounding box center [529, 25] width 11 height 12
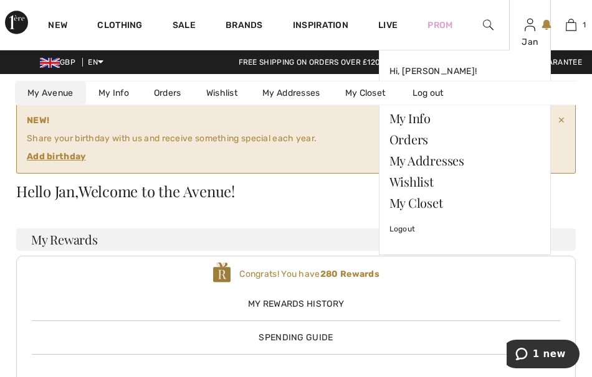
click at [535, 27] on link at bounding box center [529, 25] width 11 height 12
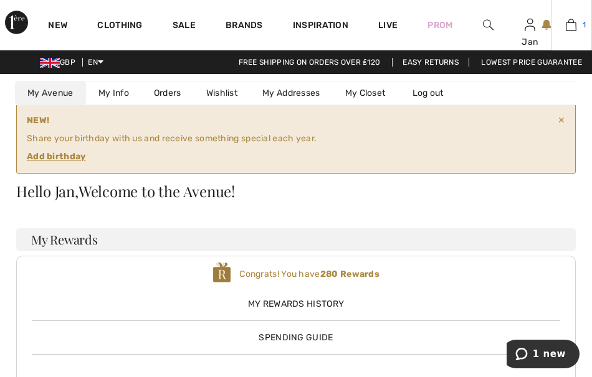
click at [569, 27] on img at bounding box center [570, 24] width 11 height 15
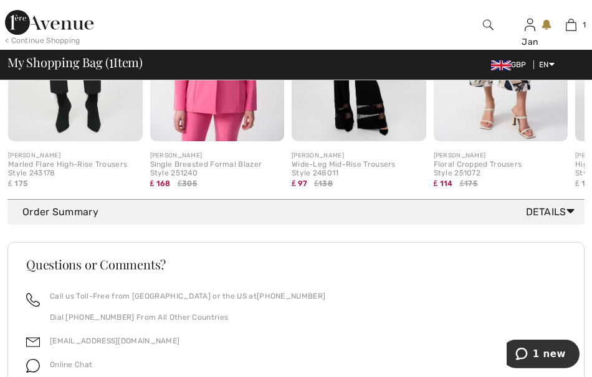
scroll to position [537, 0]
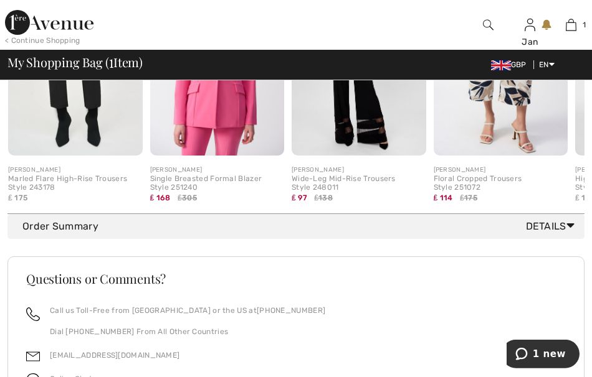
click at [571, 228] on icon at bounding box center [570, 225] width 8 height 13
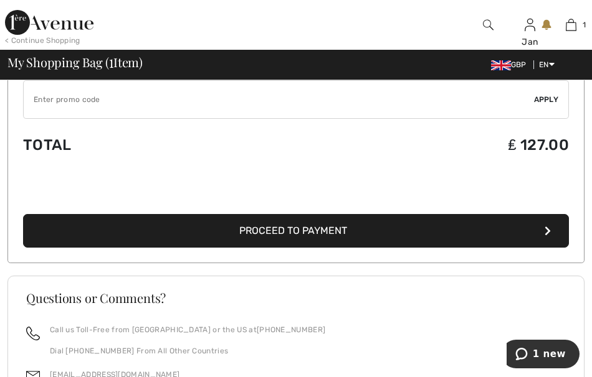
scroll to position [747, 0]
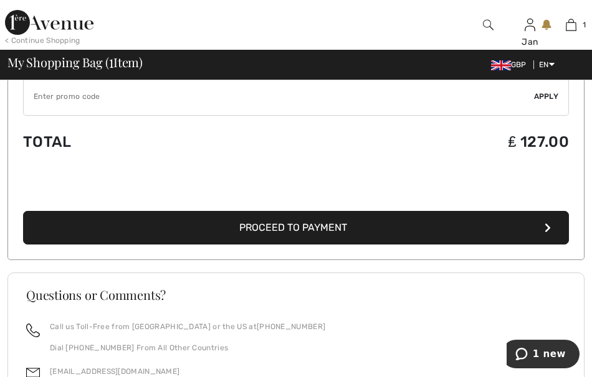
click at [308, 227] on span "Proceed to Payment" at bounding box center [293, 228] width 108 height 12
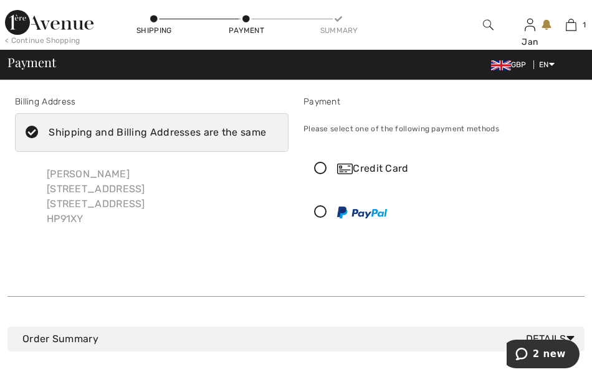
click at [322, 171] on icon at bounding box center [320, 169] width 33 height 13
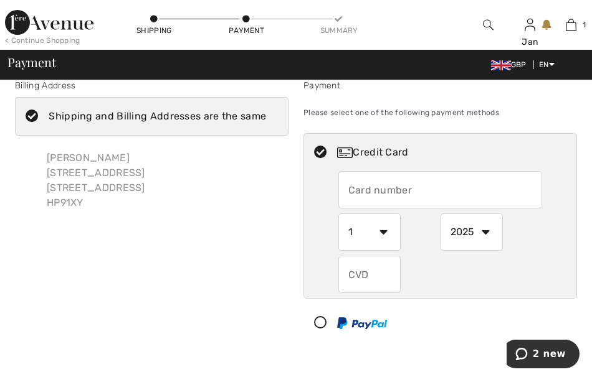
scroll to position [24, 0]
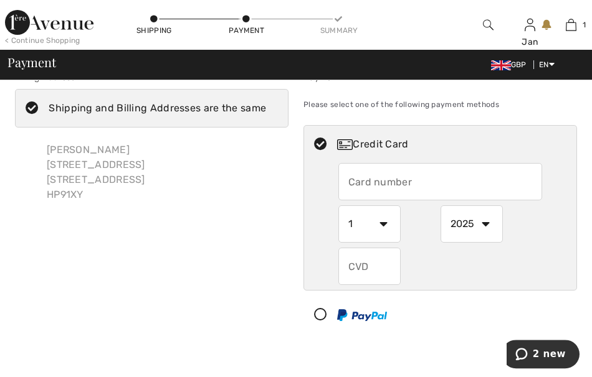
click at [356, 178] on input "text" at bounding box center [440, 181] width 204 height 37
type input "4546384817236012"
click at [338, 205] on select "1 2 3 4 5 6 7 8 9 10 11 12" at bounding box center [369, 223] width 62 height 37
select select "10"
click option "10" at bounding box center [0, 0] width 0 height 0
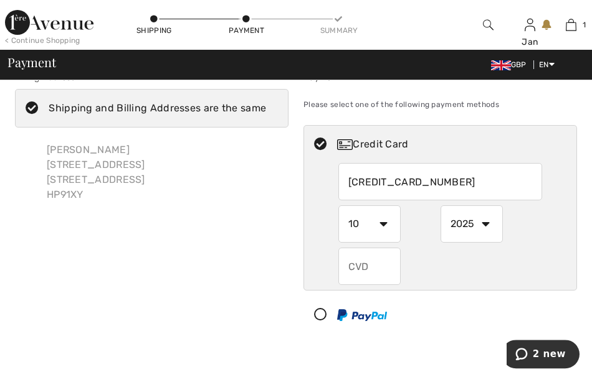
click at [362, 263] on input "text" at bounding box center [369, 266] width 62 height 37
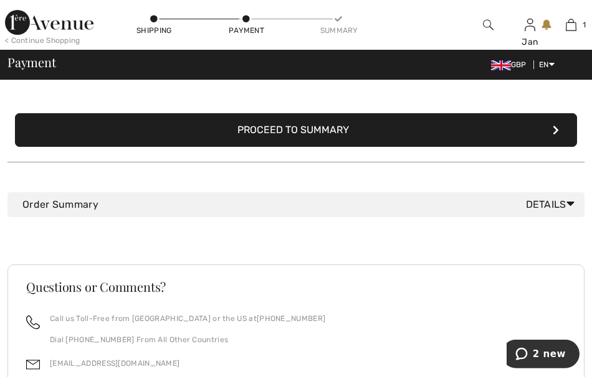
scroll to position [291, 0]
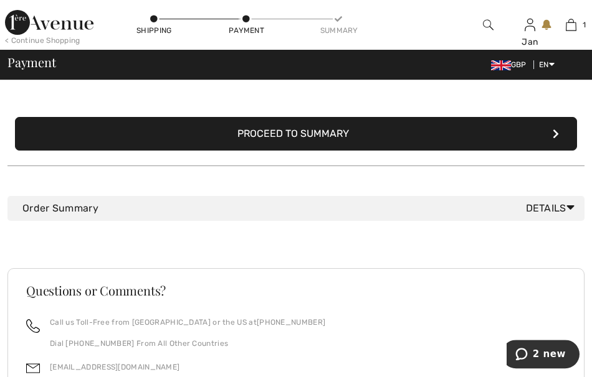
type input "125"
click at [567, 207] on icon at bounding box center [570, 207] width 8 height 13
click at [567, 202] on icon at bounding box center [570, 207] width 8 height 13
click at [542, 133] on button "Proceed to Summary" at bounding box center [296, 134] width 562 height 34
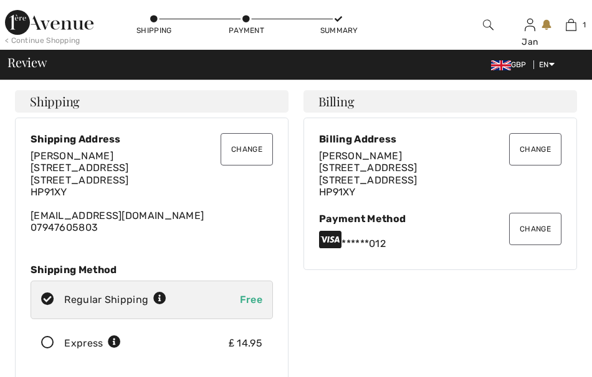
checkbox input "true"
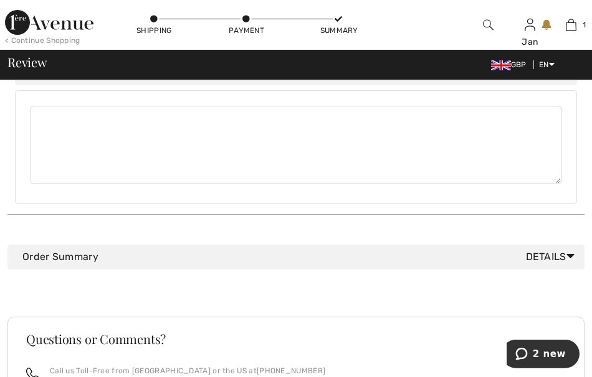
scroll to position [762, 0]
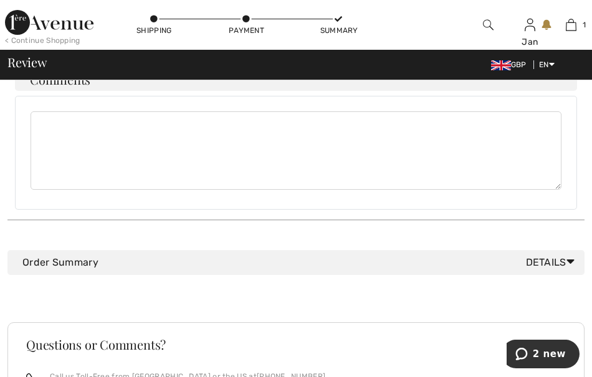
click at [561, 255] on span "Details" at bounding box center [553, 262] width 54 height 15
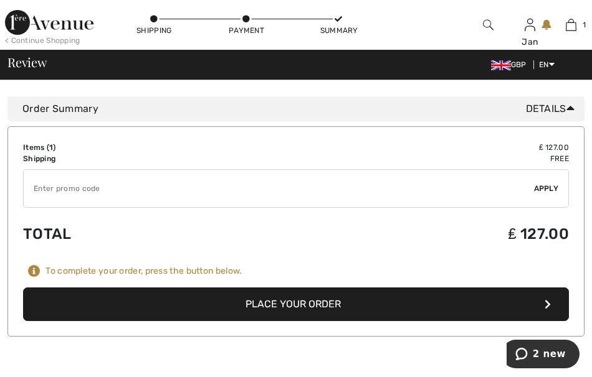
scroll to position [919, 0]
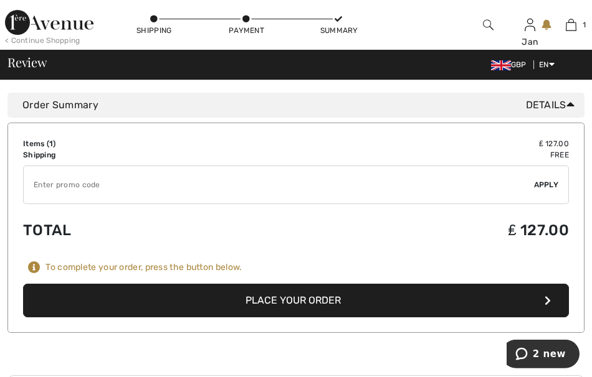
click at [329, 286] on button "Place Your Order" at bounding box center [296, 301] width 546 height 34
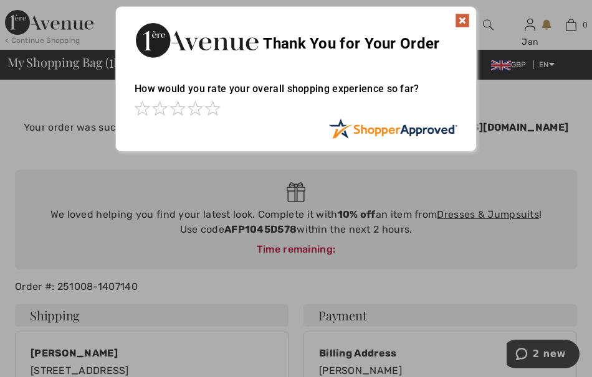
click at [461, 17] on img at bounding box center [462, 20] width 15 height 15
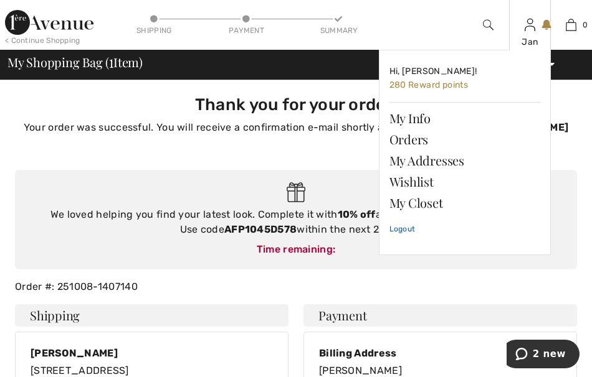
drag, startPoint x: 406, startPoint y: 232, endPoint x: 412, endPoint y: 222, distance: 11.4
click at [405, 233] on link "Logout" at bounding box center [464, 229] width 151 height 31
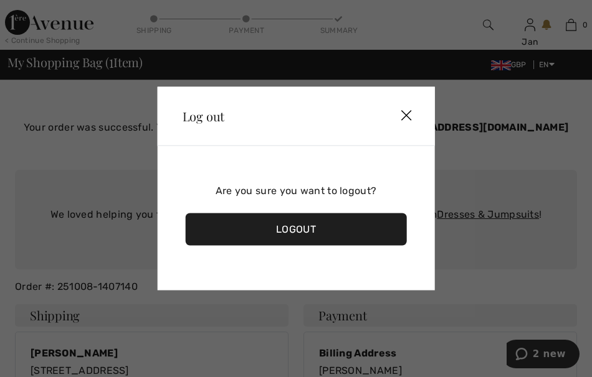
click at [312, 227] on div "Logout" at bounding box center [296, 230] width 221 height 32
